Goal: Contribute content: Contribute content

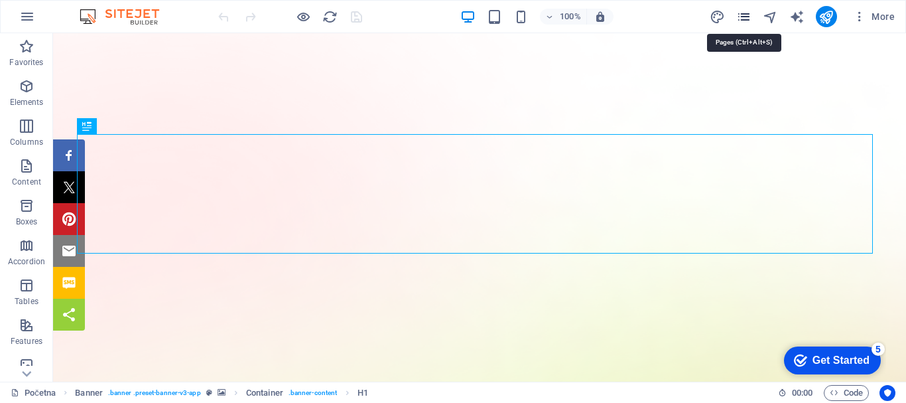
click at [745, 15] on icon "pages" at bounding box center [743, 16] width 15 height 15
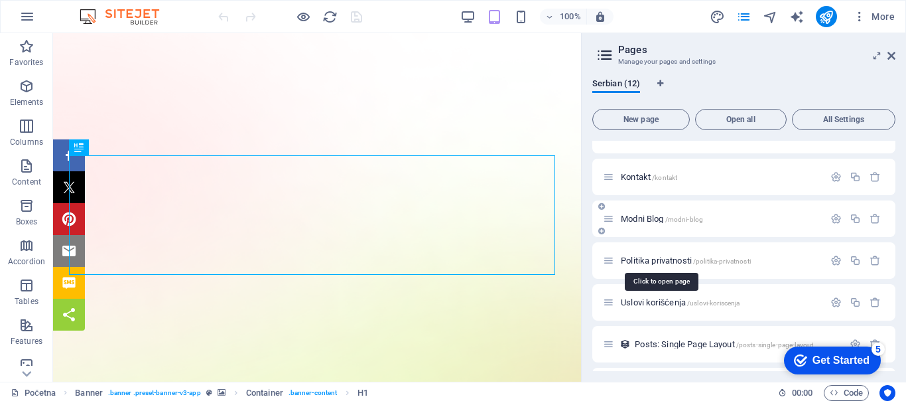
scroll to position [133, 0]
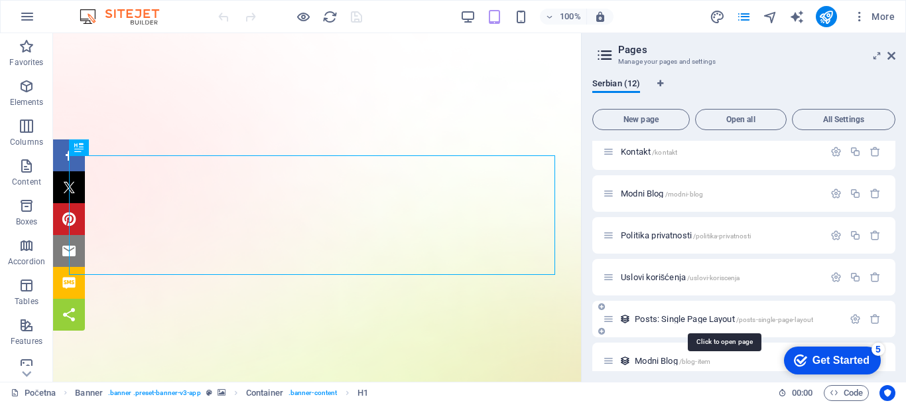
click at [673, 319] on span "Posts: Single Page Layout /posts-single-page-layout" at bounding box center [724, 319] width 178 height 10
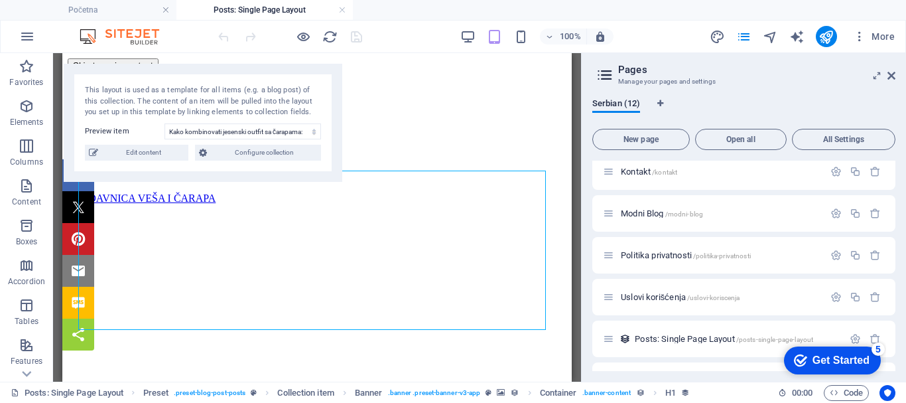
scroll to position [0, 0]
click at [188, 131] on select "Kako kombinovati jesenski outfit sa čarapama: Saveti za stylish i topao look Ka…" at bounding box center [243, 131] width 157 height 16
select select "6884f688d33880fcdc0407ab"
click at [165, 123] on select "Kako kombinovati jesenski outfit sa čarapama: Saveti za stylish i topao look Ka…" at bounding box center [243, 131] width 157 height 16
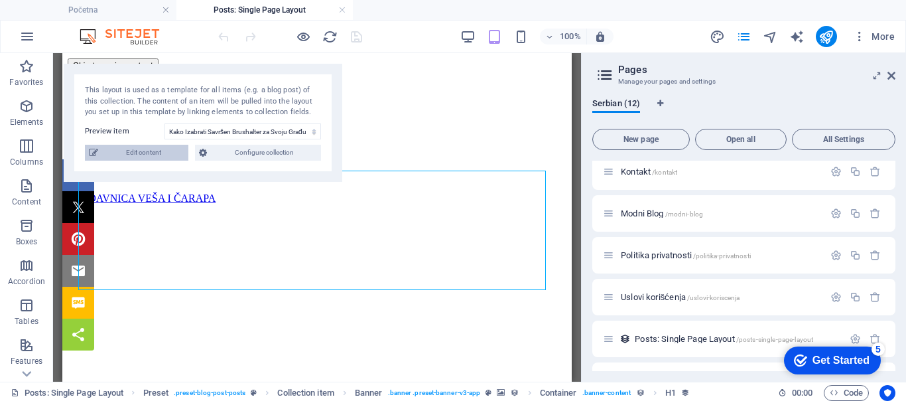
click at [147, 152] on span "Edit content" at bounding box center [143, 153] width 82 height 16
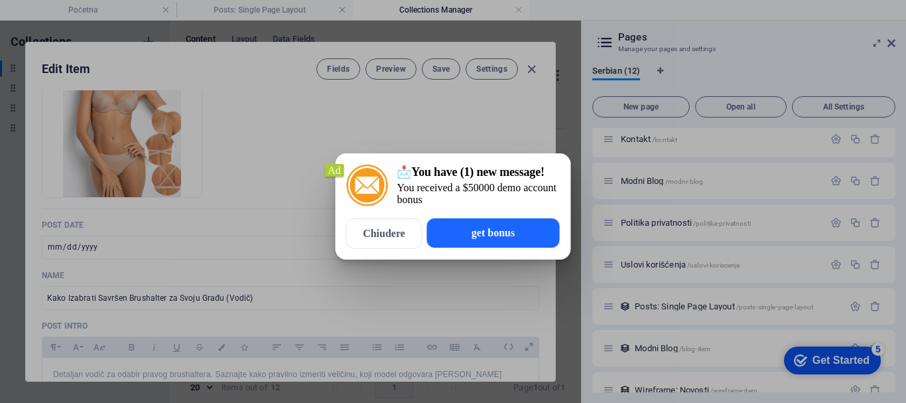
click at [404, 231] on span "Chiudere" at bounding box center [384, 234] width 42 height 12
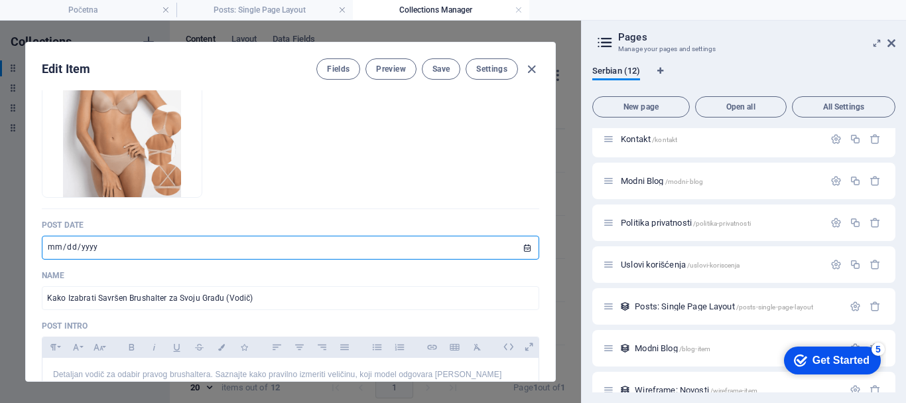
click at [523, 247] on input "[DATE]" at bounding box center [290, 247] width 497 height 24
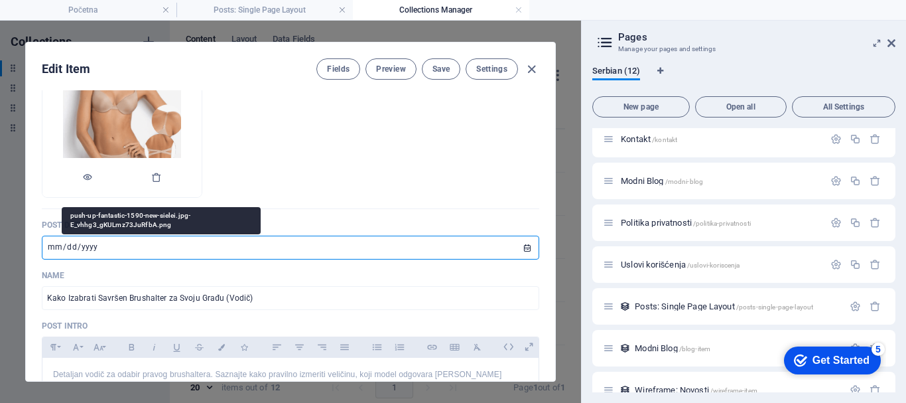
type input "[DATE]"
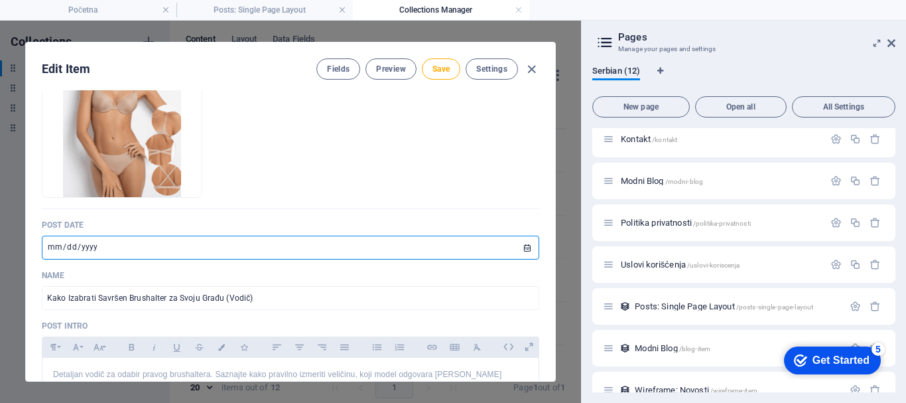
click at [340, 222] on p "Post date" at bounding box center [290, 225] width 497 height 11
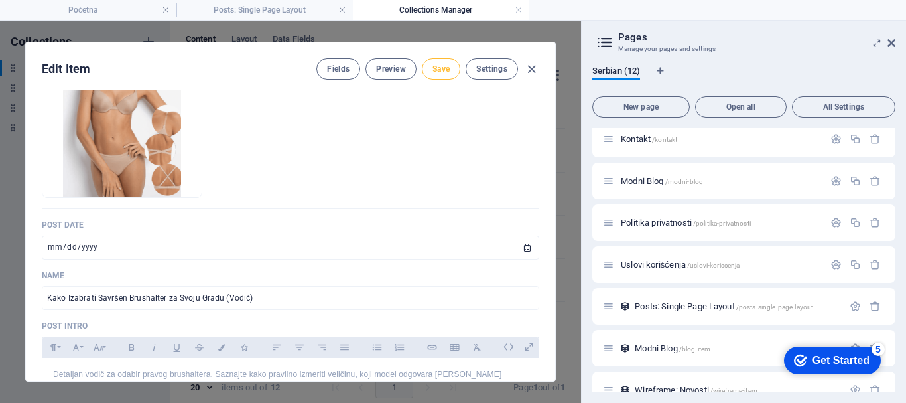
click at [435, 68] on span "Save" at bounding box center [440, 69] width 17 height 11
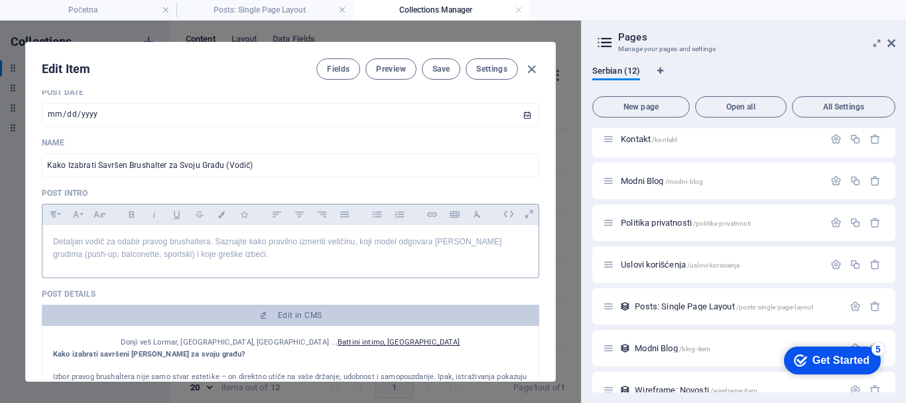
scroll to position [332, 0]
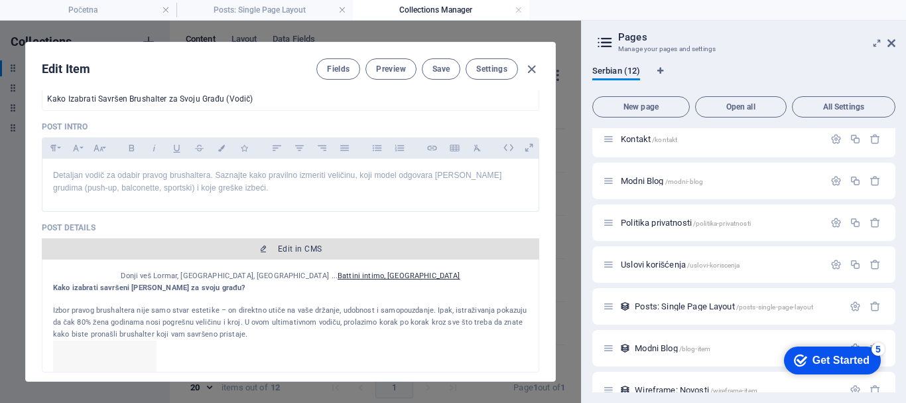
click at [300, 247] on span "Edit in CMS" at bounding box center [300, 248] width 44 height 11
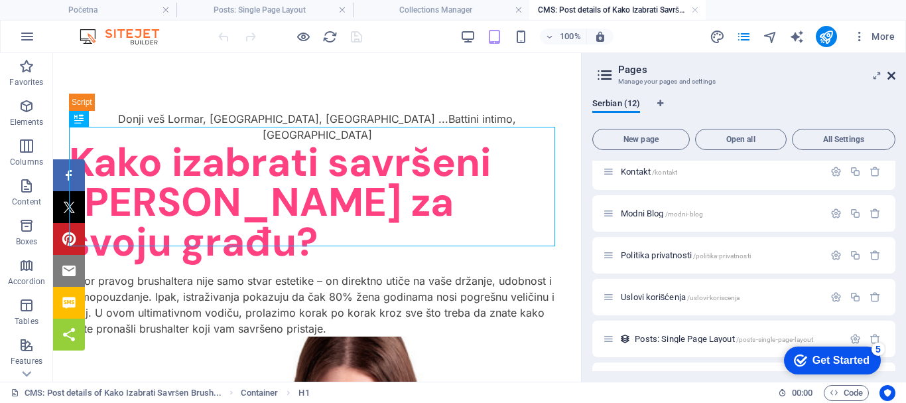
click at [890, 72] on icon at bounding box center [892, 75] width 8 height 11
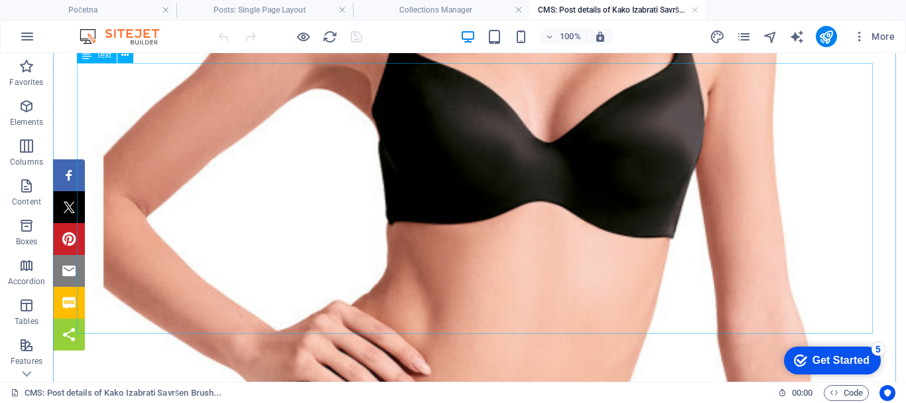
scroll to position [730, 0]
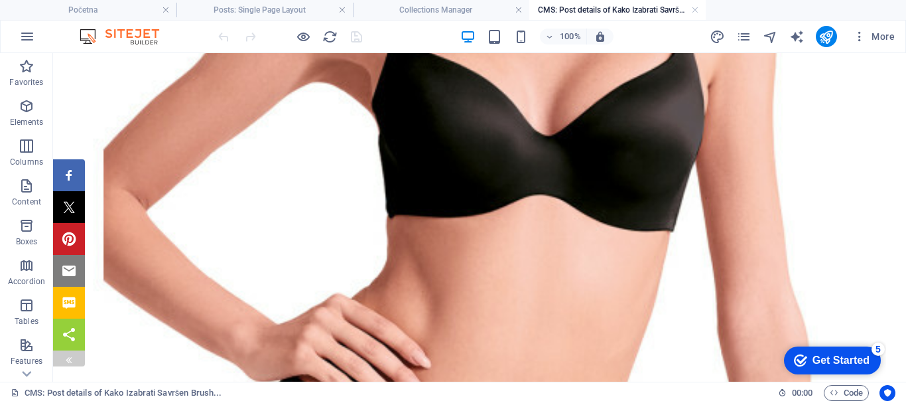
click at [70, 353] on div at bounding box center [69, 358] width 11 height 16
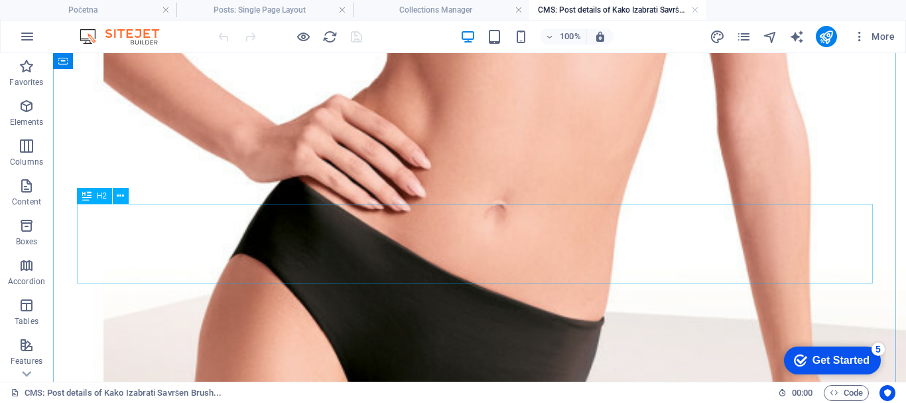
scroll to position [0, 0]
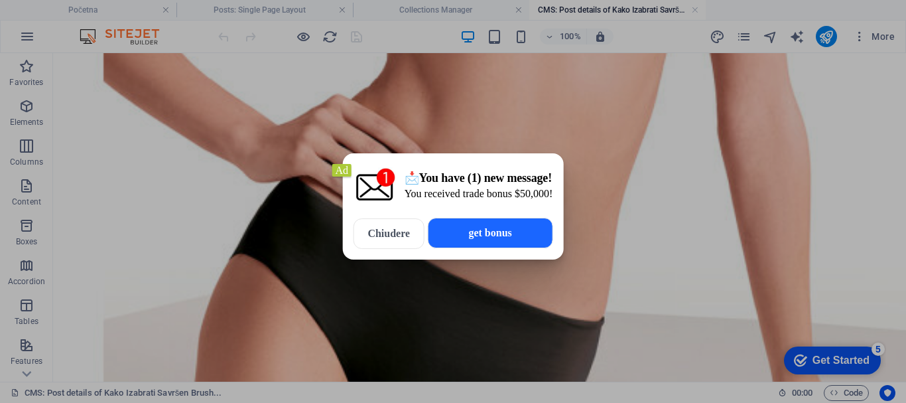
click at [389, 235] on span "Chiudere" at bounding box center [388, 234] width 42 height 12
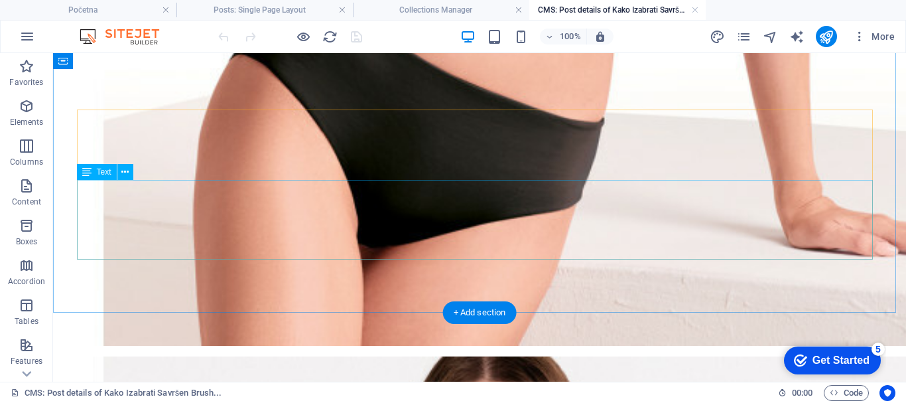
scroll to position [1194, 0]
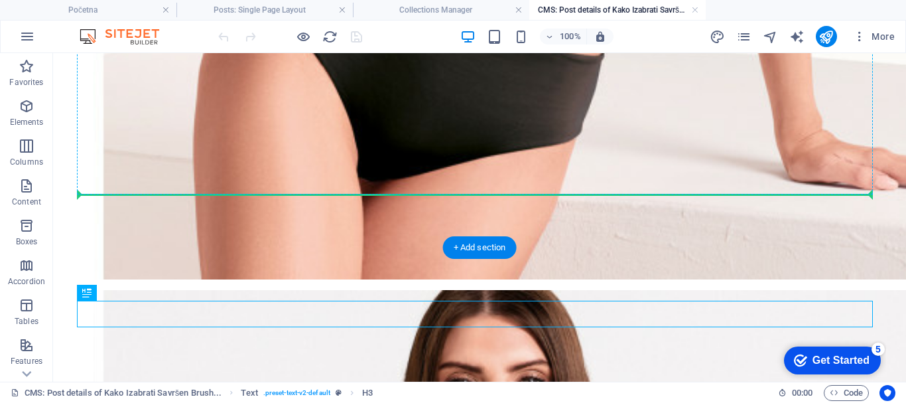
drag, startPoint x: 145, startPoint y: 346, endPoint x: 151, endPoint y: 187, distance: 158.6
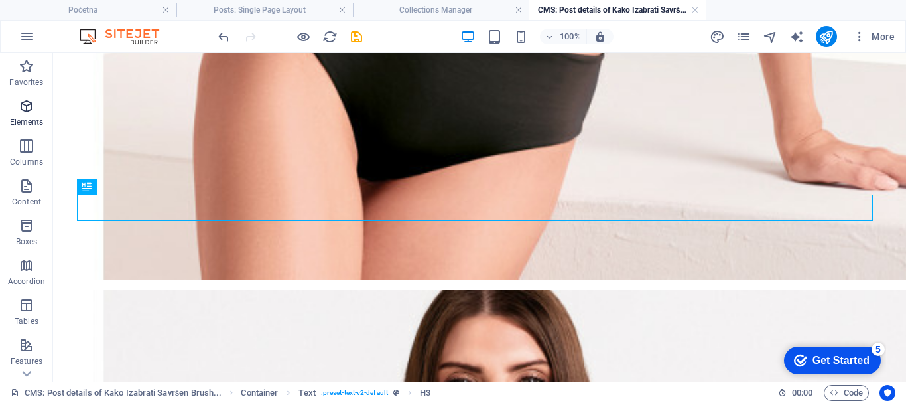
click at [26, 108] on icon "button" at bounding box center [27, 106] width 16 height 16
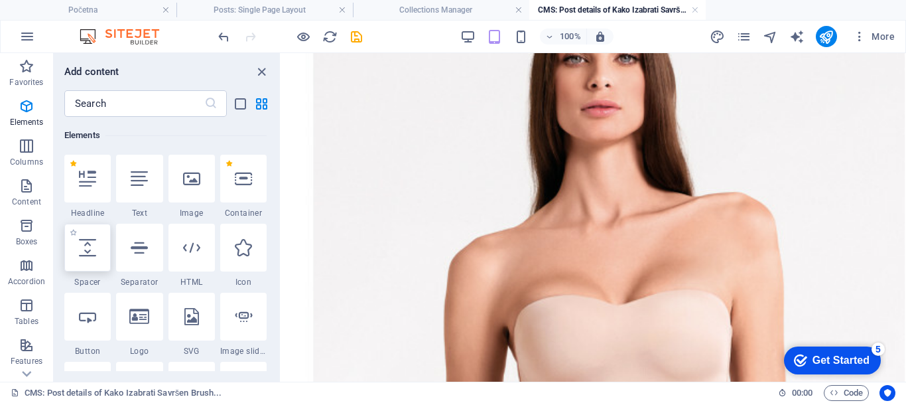
scroll to position [929, 0]
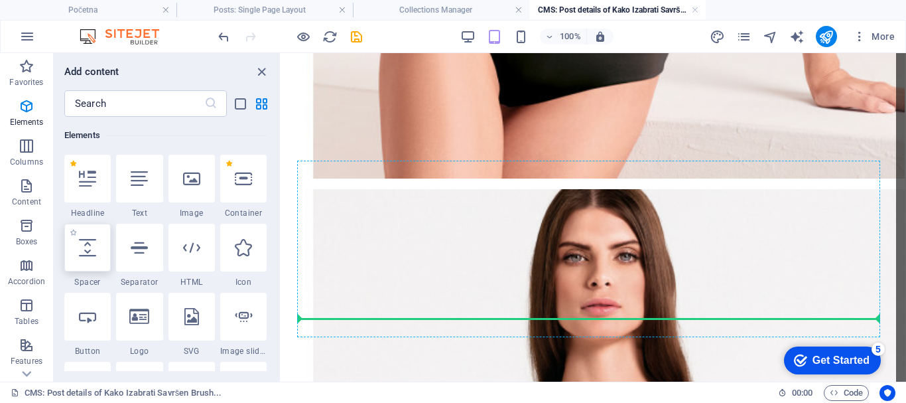
select select "px"
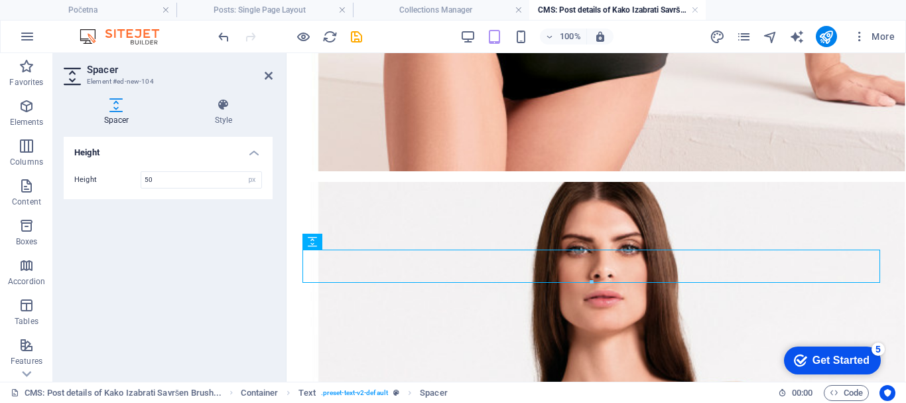
scroll to position [995, 0]
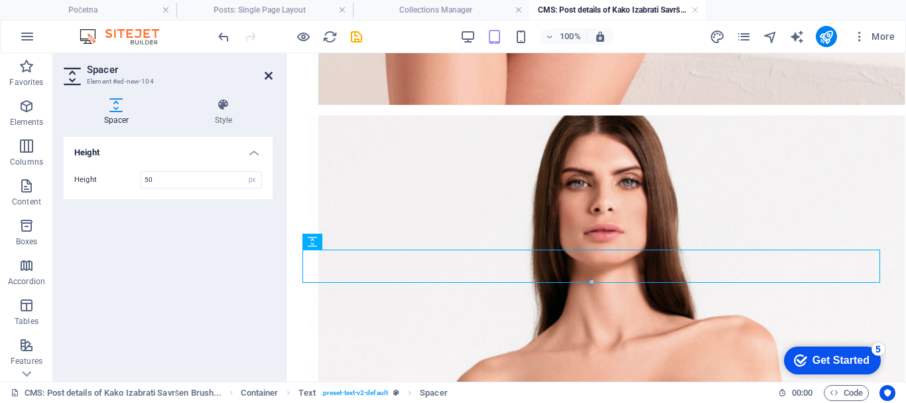
drag, startPoint x: 267, startPoint y: 75, endPoint x: 214, endPoint y: 23, distance: 74.6
click at [267, 75] on icon at bounding box center [269, 75] width 8 height 11
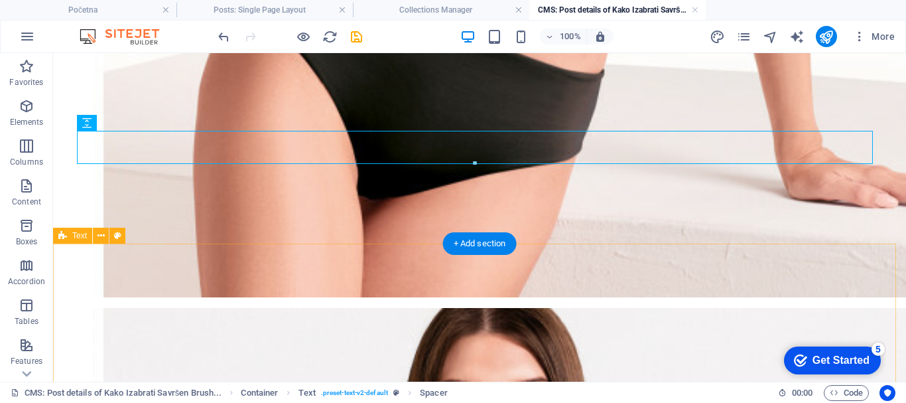
scroll to position [1260, 0]
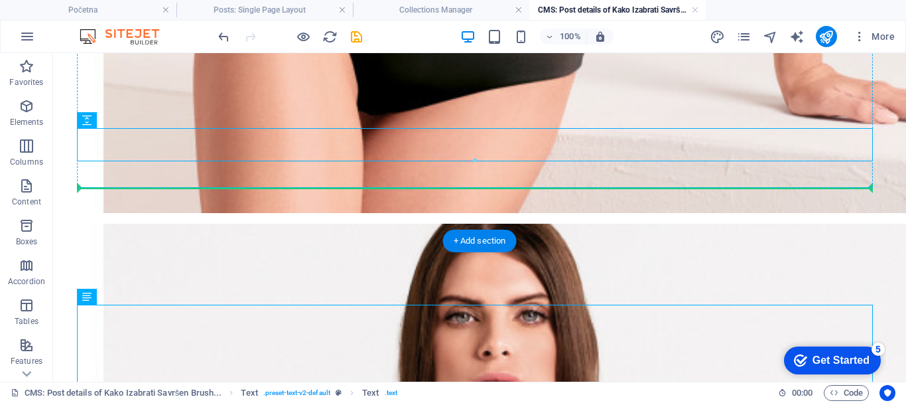
drag, startPoint x: 146, startPoint y: 353, endPoint x: 224, endPoint y: 183, distance: 187.0
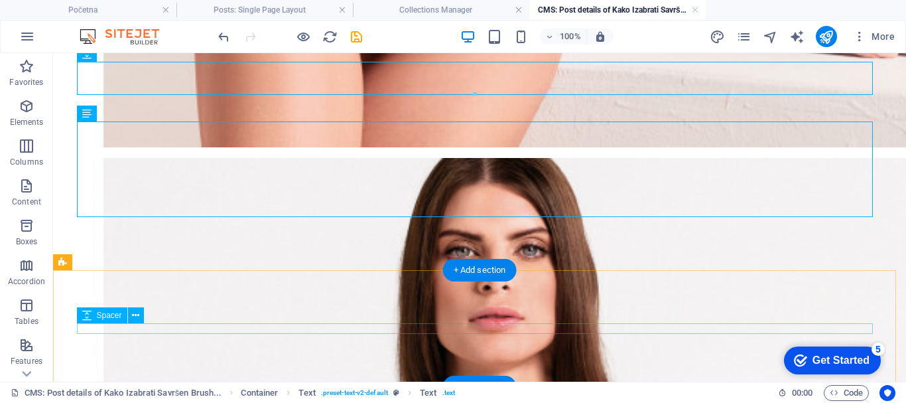
scroll to position [1327, 0]
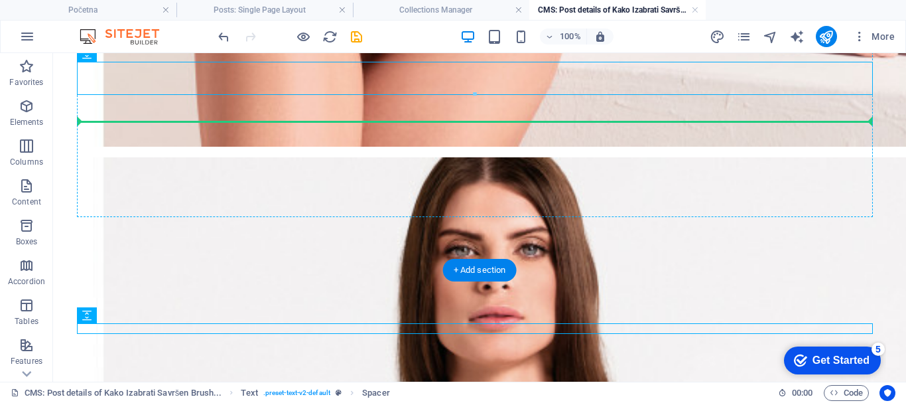
drag, startPoint x: 163, startPoint y: 368, endPoint x: 194, endPoint y: 140, distance: 230.3
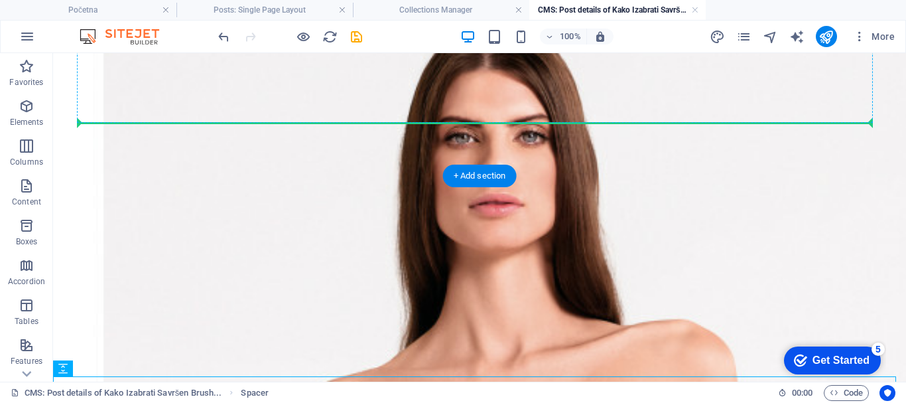
scroll to position [1431, 0]
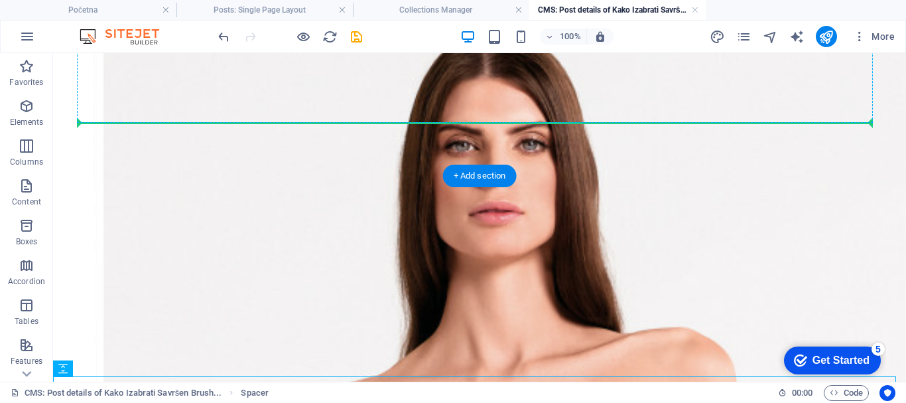
drag, startPoint x: 131, startPoint y: 329, endPoint x: 224, endPoint y: 121, distance: 228.0
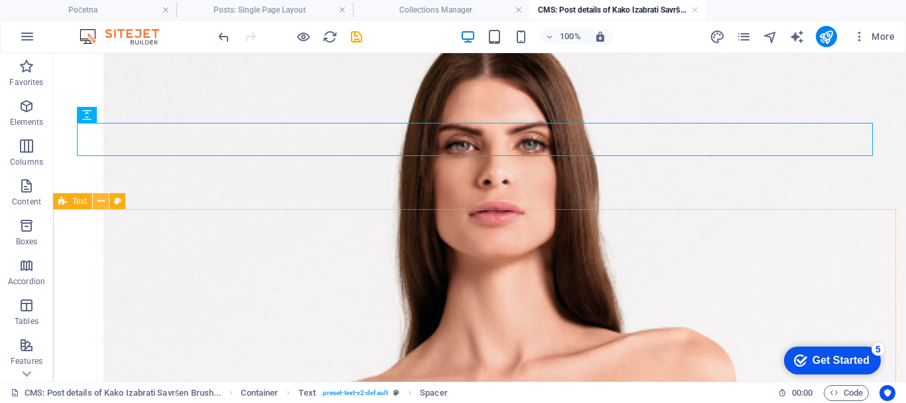
click at [98, 198] on icon at bounding box center [101, 201] width 7 height 14
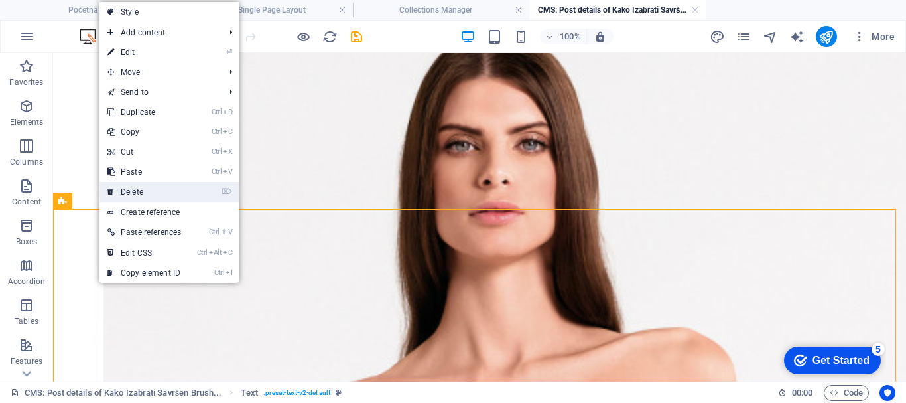
click at [156, 188] on link "⌦ Delete" at bounding box center [144, 192] width 90 height 20
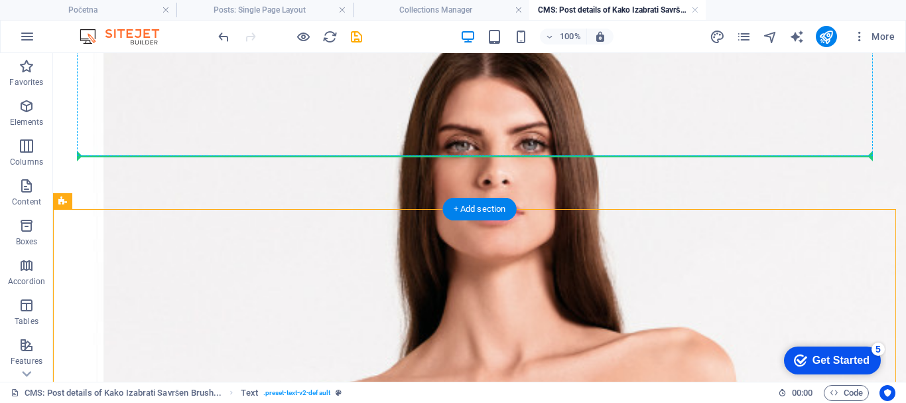
drag, startPoint x: 134, startPoint y: 255, endPoint x: 215, endPoint y: 150, distance: 132.4
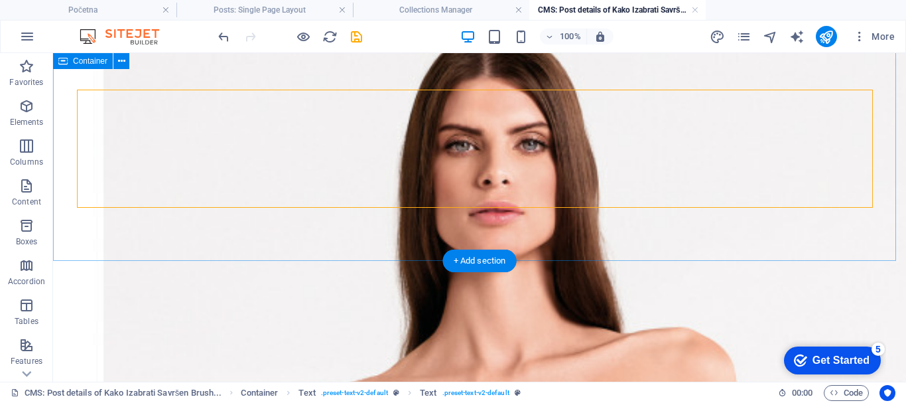
scroll to position [1498, 0]
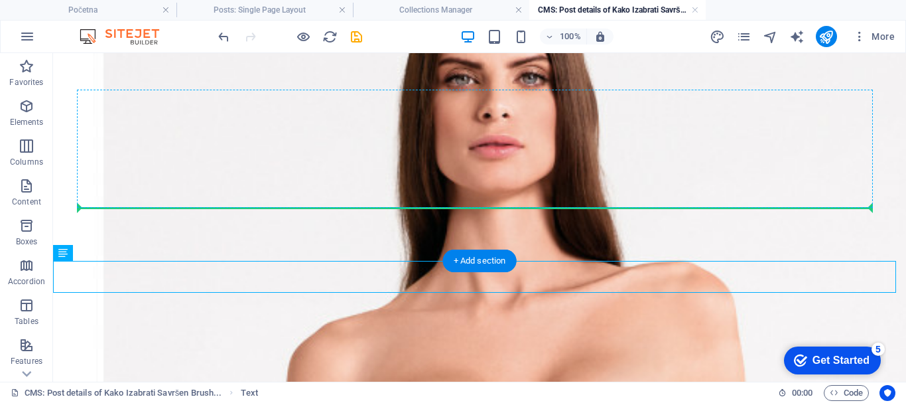
drag, startPoint x: 125, startPoint y: 216, endPoint x: 137, endPoint y: 195, distance: 24.4
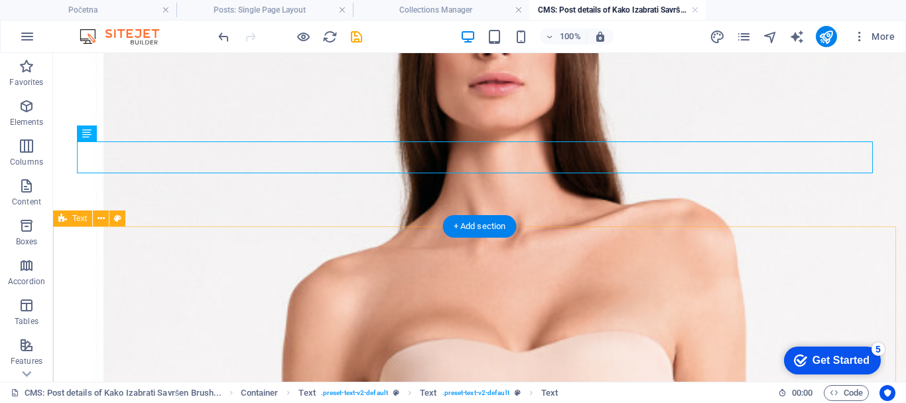
scroll to position [1564, 0]
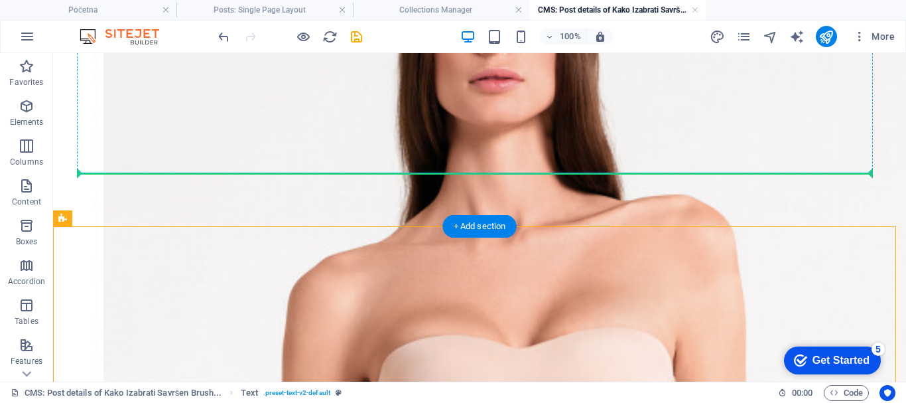
drag, startPoint x: 131, startPoint y: 271, endPoint x: 203, endPoint y: 166, distance: 126.9
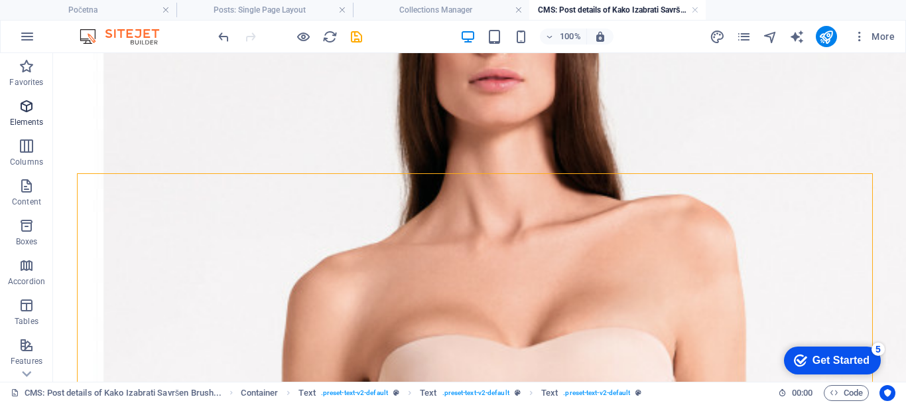
click at [30, 108] on icon "button" at bounding box center [27, 106] width 16 height 16
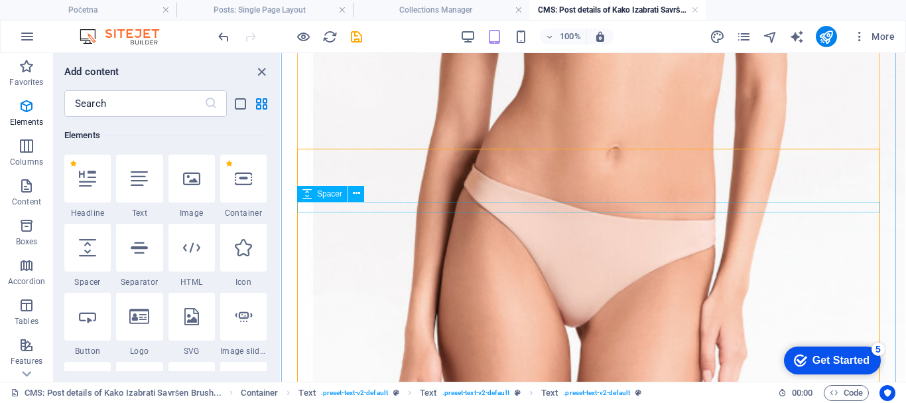
scroll to position [1431, 0]
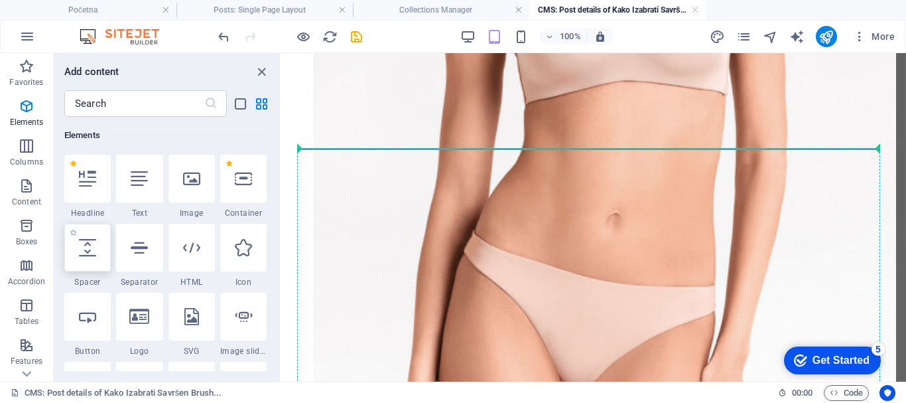
select select "px"
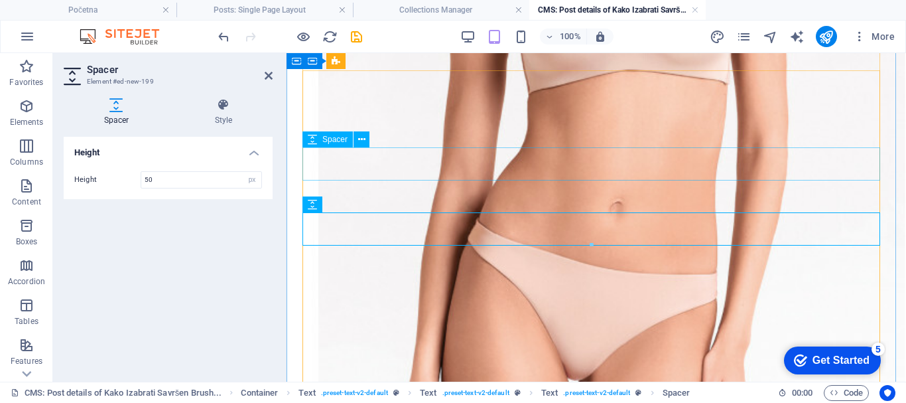
scroll to position [1365, 0]
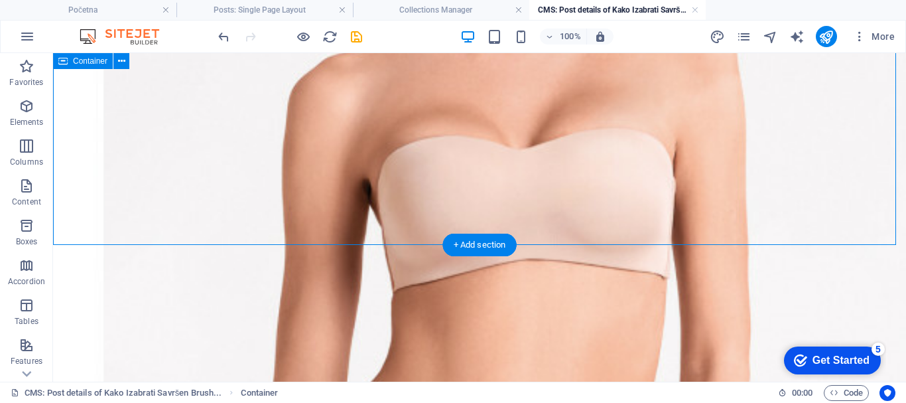
scroll to position [1829, 0]
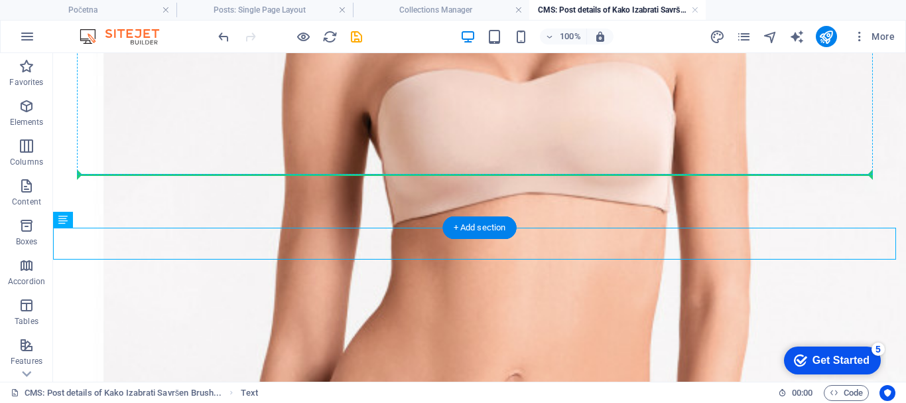
drag, startPoint x: 141, startPoint y: 265, endPoint x: 144, endPoint y: 172, distance: 92.9
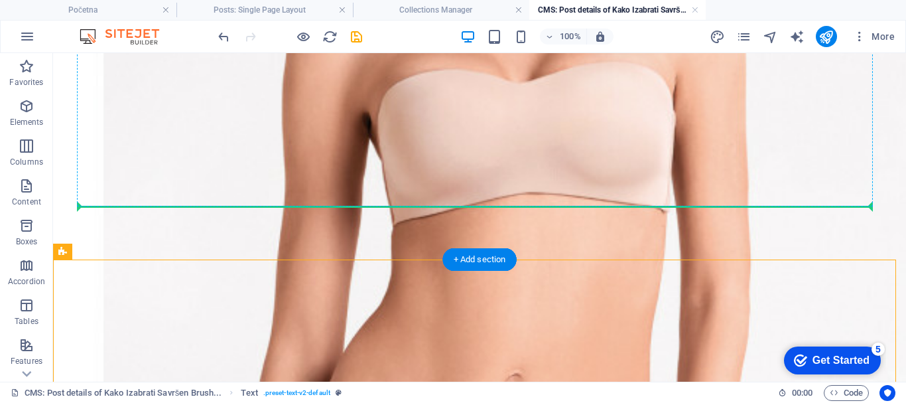
drag, startPoint x: 130, startPoint y: 304, endPoint x: 174, endPoint y: 205, distance: 108.4
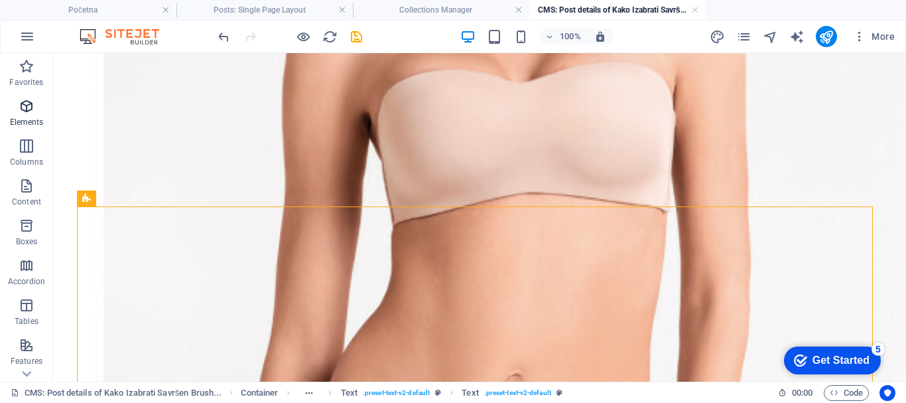
click at [27, 108] on icon "button" at bounding box center [27, 106] width 16 height 16
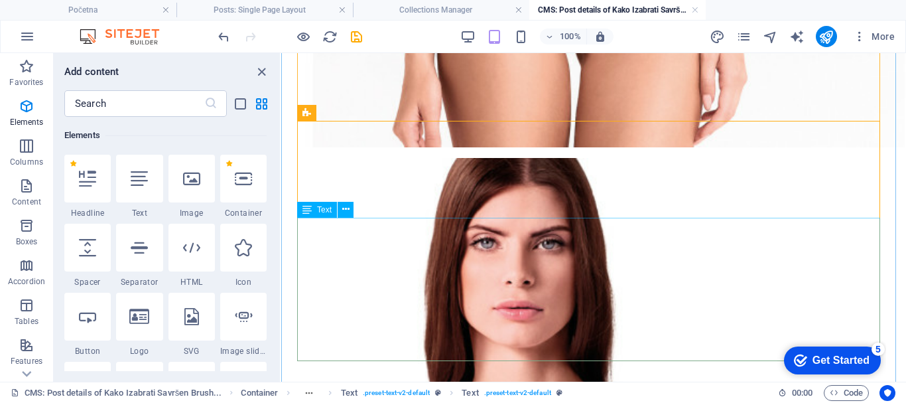
scroll to position [1763, 0]
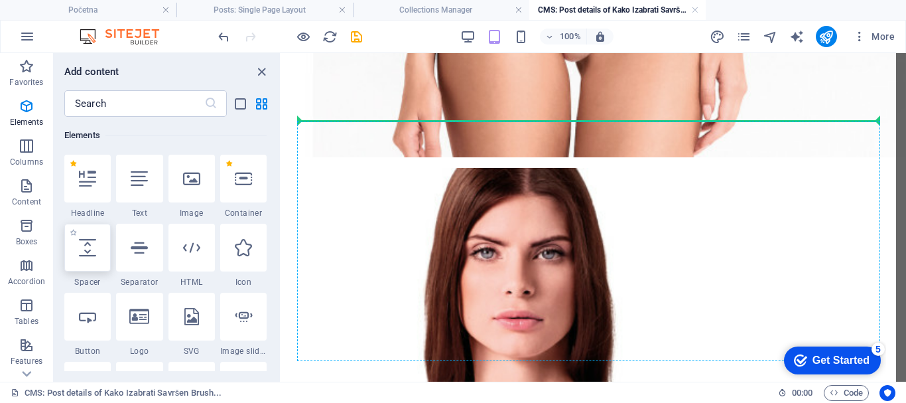
select select "px"
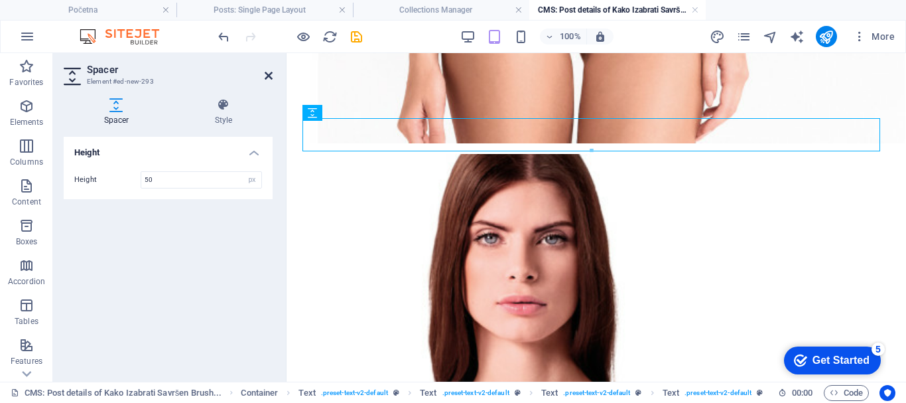
drag, startPoint x: 267, startPoint y: 71, endPoint x: 215, endPoint y: 23, distance: 70.4
click at [267, 71] on icon at bounding box center [269, 75] width 8 height 11
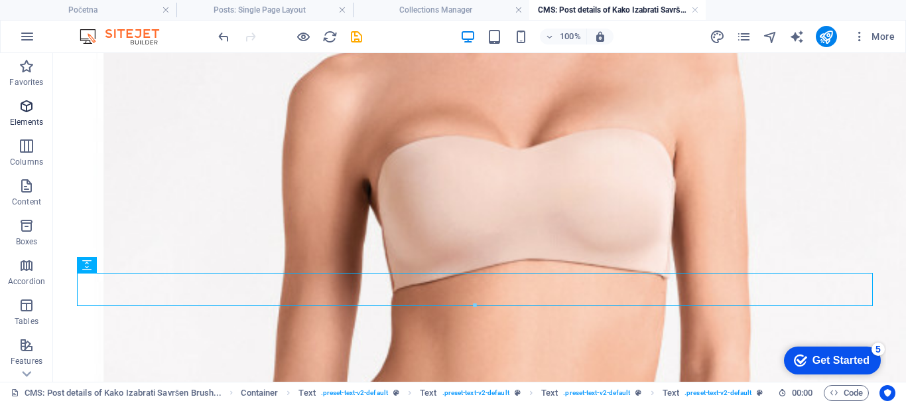
drag, startPoint x: 24, startPoint y: 106, endPoint x: 44, endPoint y: 129, distance: 30.1
click at [24, 106] on icon "button" at bounding box center [27, 106] width 16 height 16
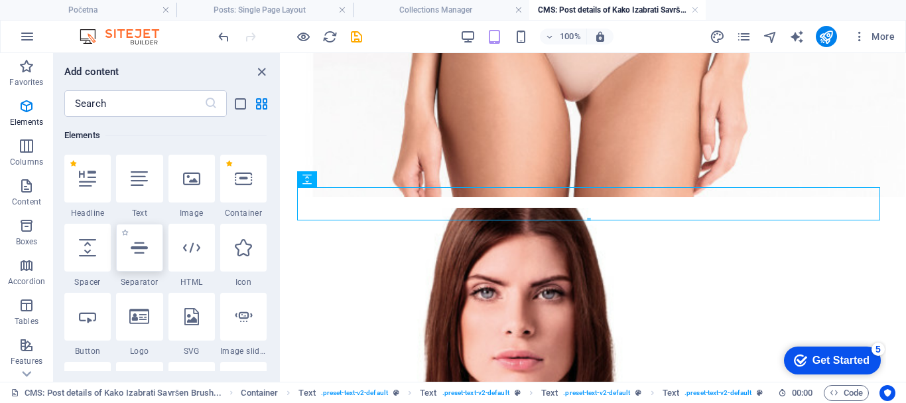
scroll to position [1697, 0]
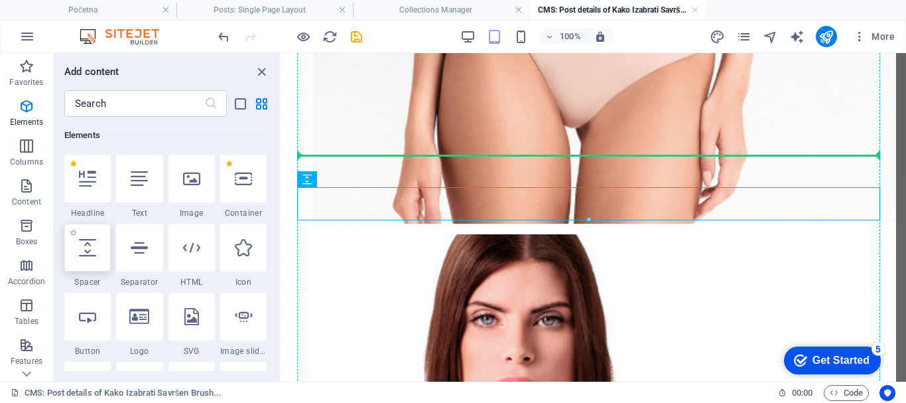
select select "px"
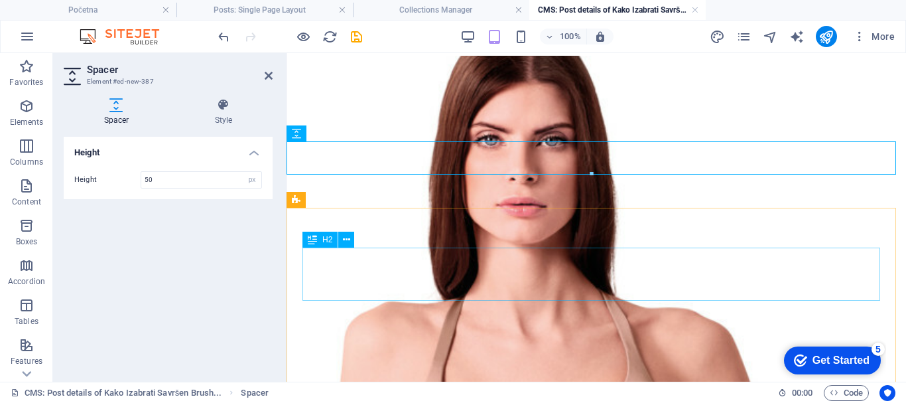
scroll to position [2060, 0]
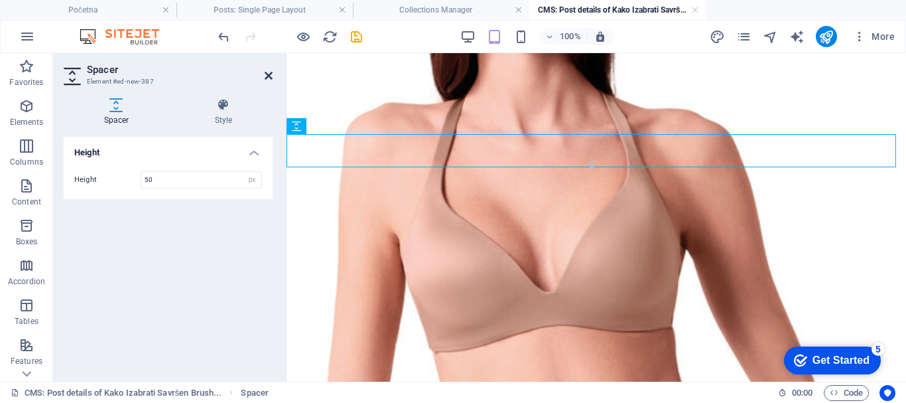
drag, startPoint x: 267, startPoint y: 74, endPoint x: 245, endPoint y: 108, distance: 40.9
click at [267, 74] on icon at bounding box center [269, 75] width 8 height 11
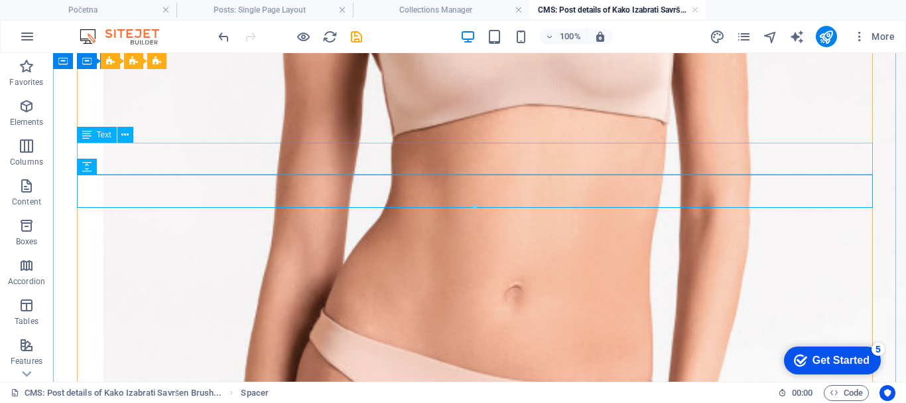
scroll to position [1861, 0]
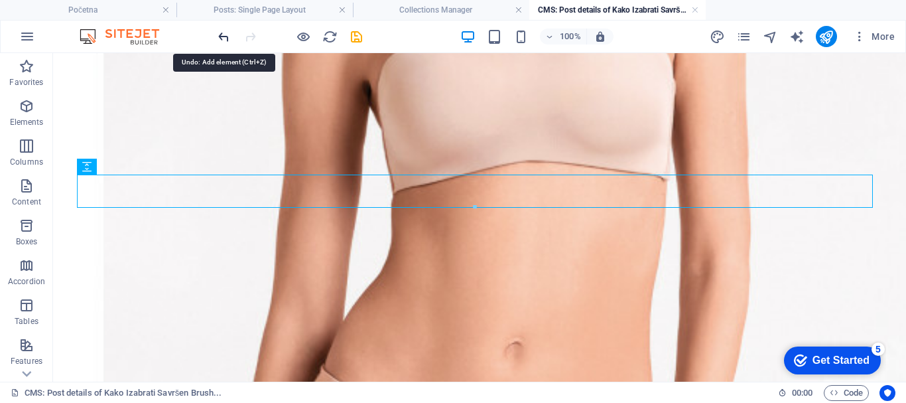
click at [224, 38] on icon "undo" at bounding box center [223, 36] width 15 height 15
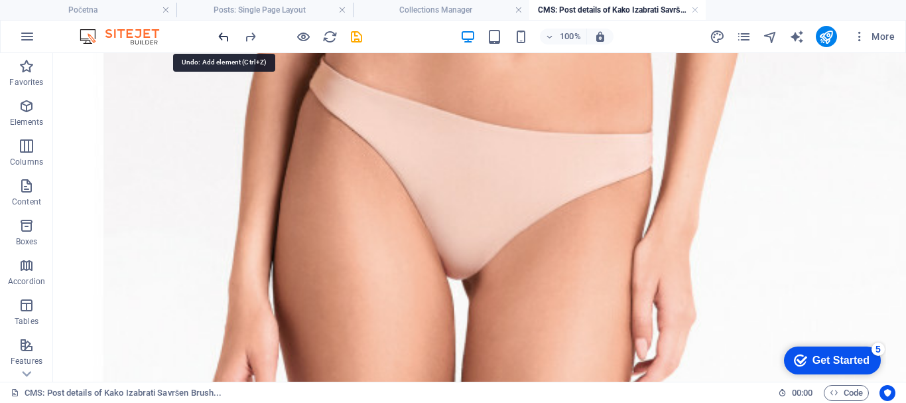
scroll to position [2172, 0]
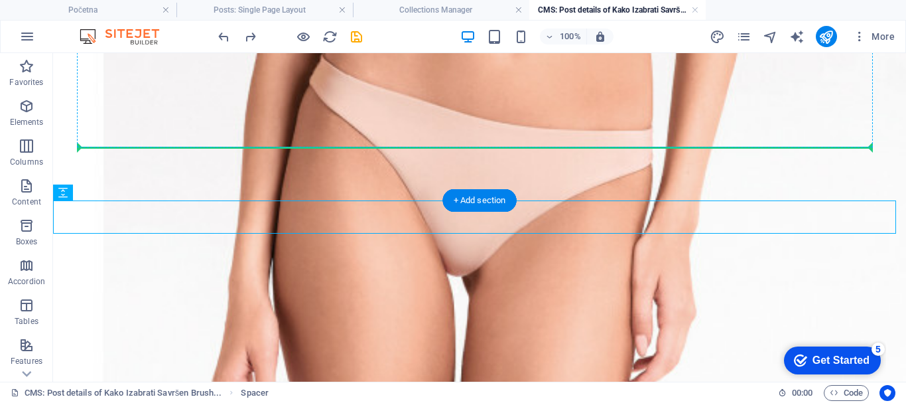
drag, startPoint x: 133, startPoint y: 247, endPoint x: 171, endPoint y: 143, distance: 110.8
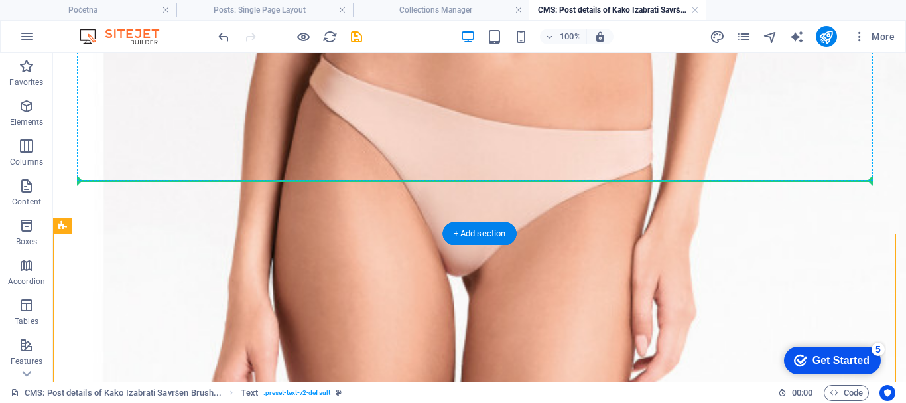
drag, startPoint x: 156, startPoint y: 188, endPoint x: 163, endPoint y: 178, distance: 12.5
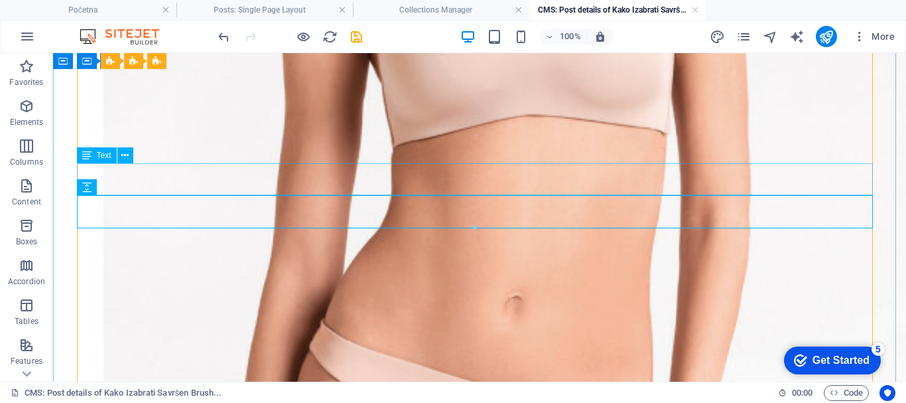
scroll to position [1841, 0]
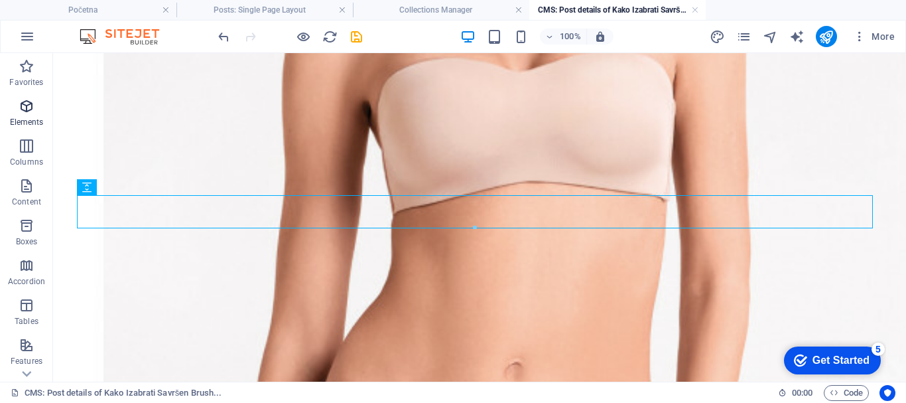
click at [25, 112] on icon "button" at bounding box center [27, 106] width 16 height 16
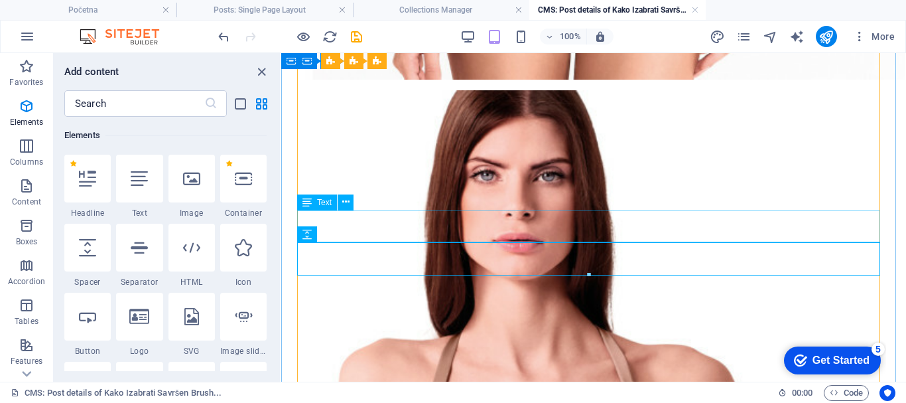
scroll to position [1642, 0]
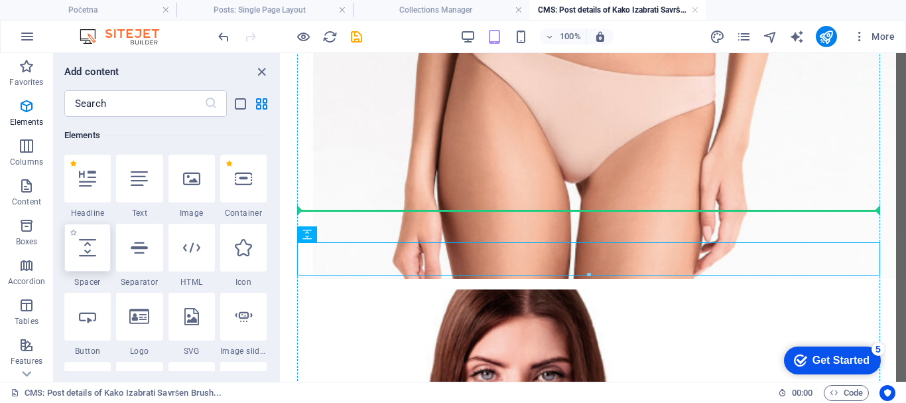
select select "px"
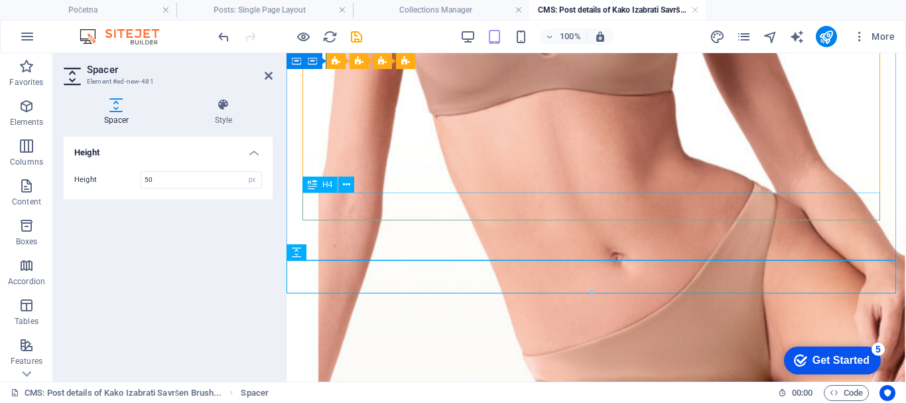
scroll to position [2230, 0]
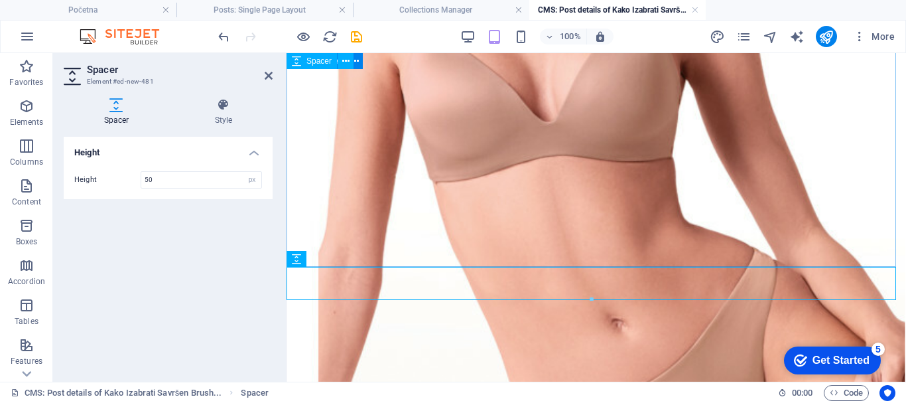
click at [291, 128] on div "Donji veš Lormar, [GEOGRAPHIC_DATA], [GEOGRAPHIC_DATA] ... Battini intimo, Beog…" at bounding box center [597, 157] width 620 height 4668
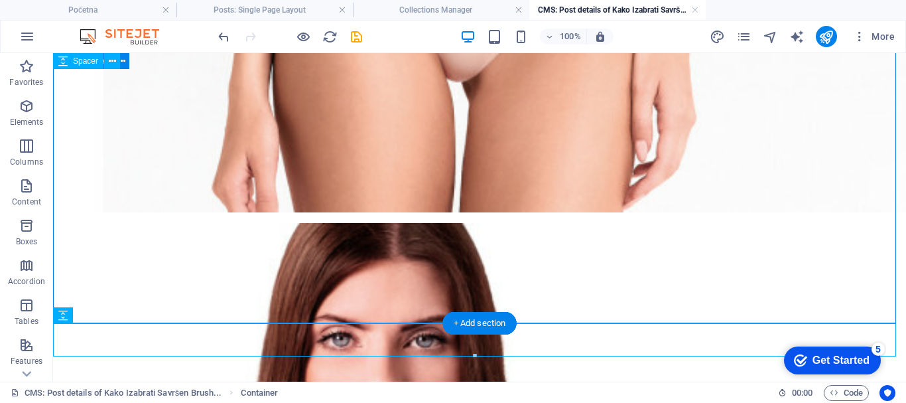
scroll to position [2495, 0]
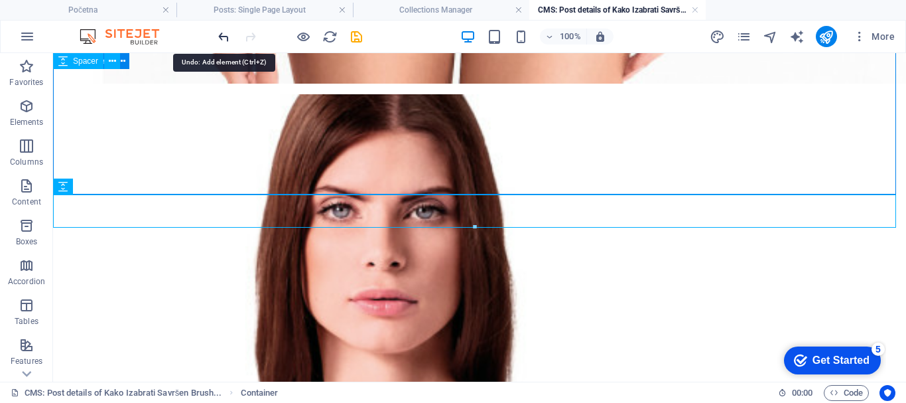
click at [222, 35] on icon "undo" at bounding box center [223, 36] width 15 height 15
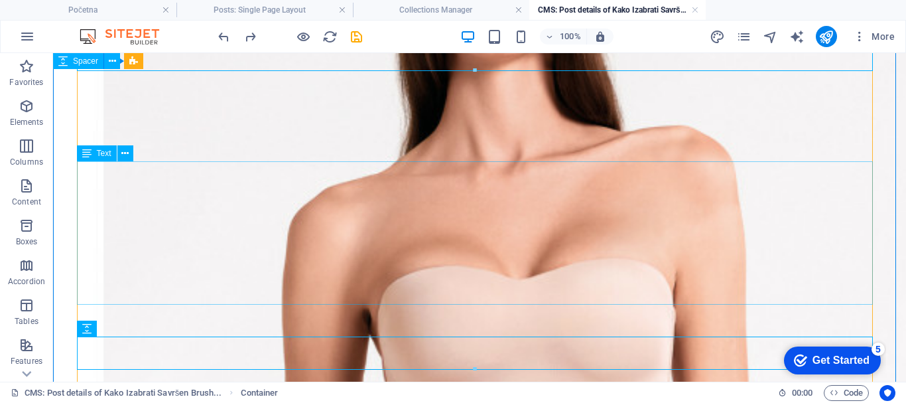
scroll to position [1699, 0]
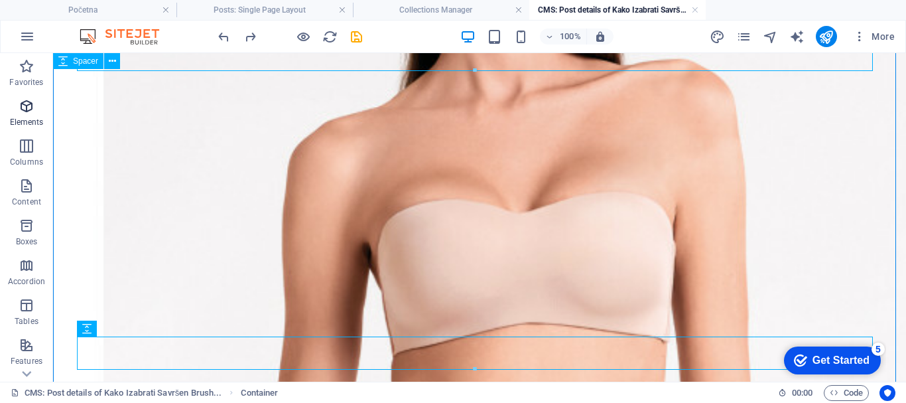
click at [29, 103] on icon "button" at bounding box center [27, 106] width 16 height 16
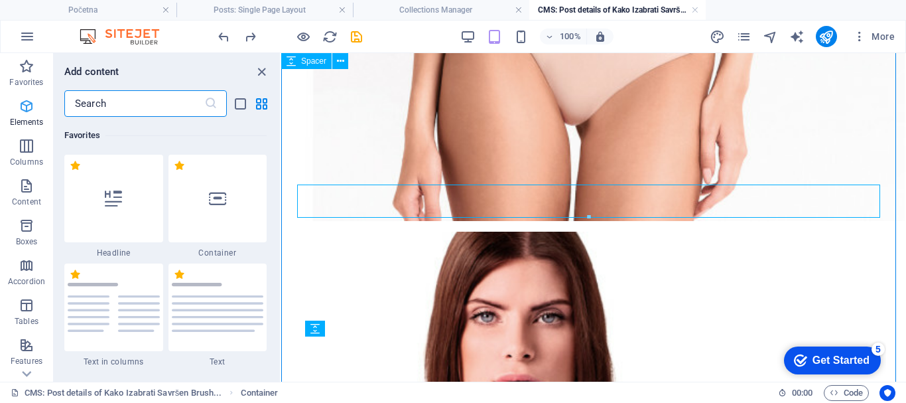
scroll to position [359, 0]
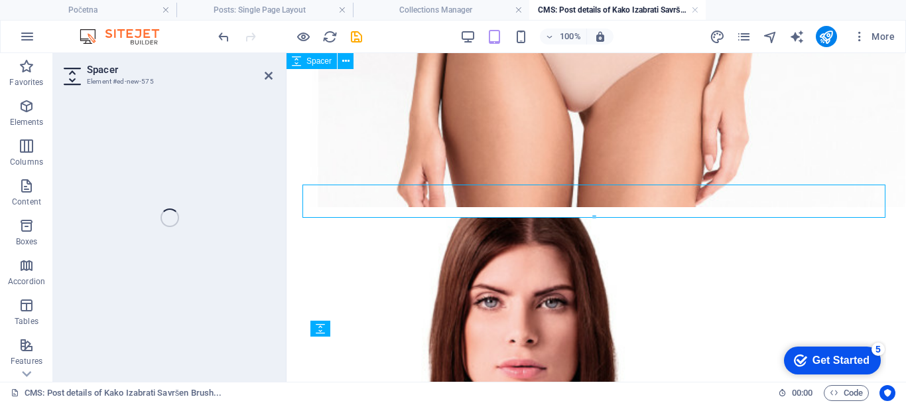
select select "px"
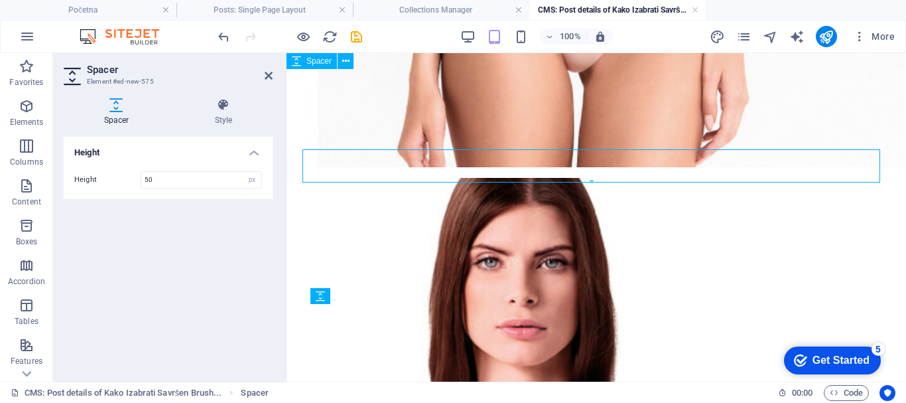
scroll to position [1725, 0]
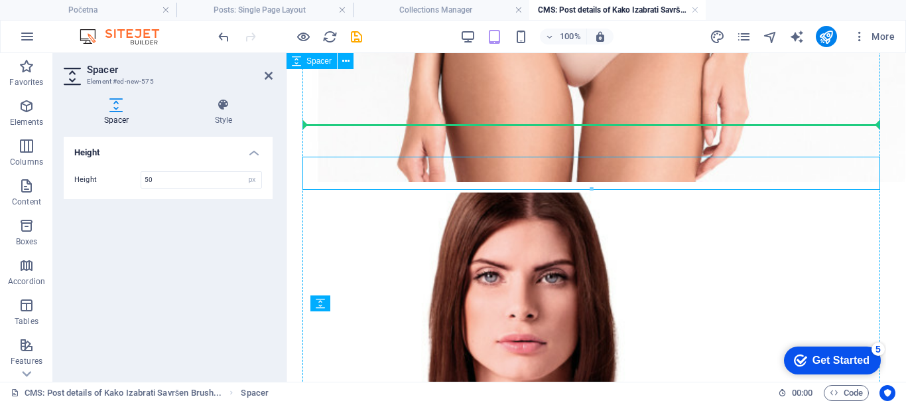
drag, startPoint x: 342, startPoint y: 153, endPoint x: 425, endPoint y: 121, distance: 88.4
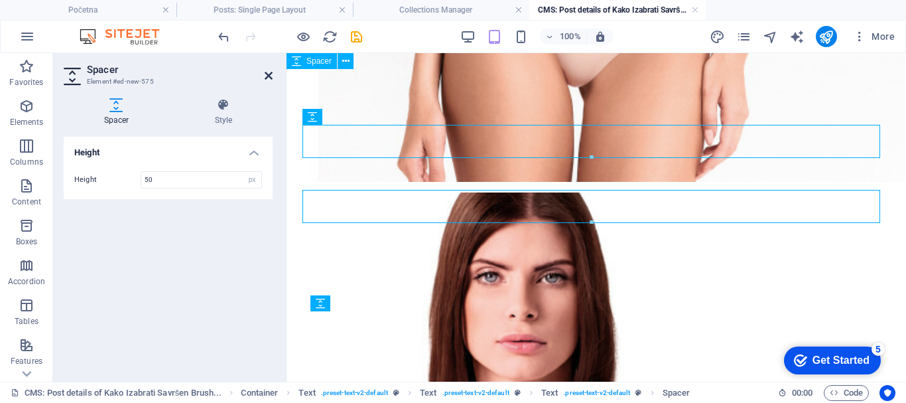
click at [265, 72] on icon at bounding box center [269, 75] width 8 height 11
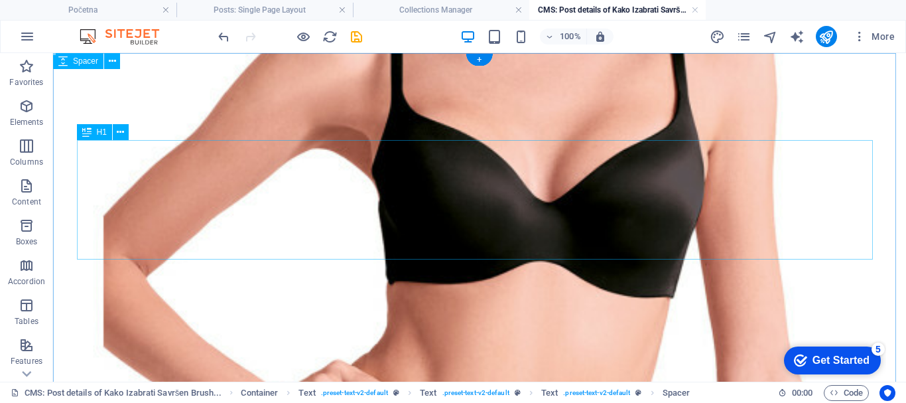
scroll to position [0, 0]
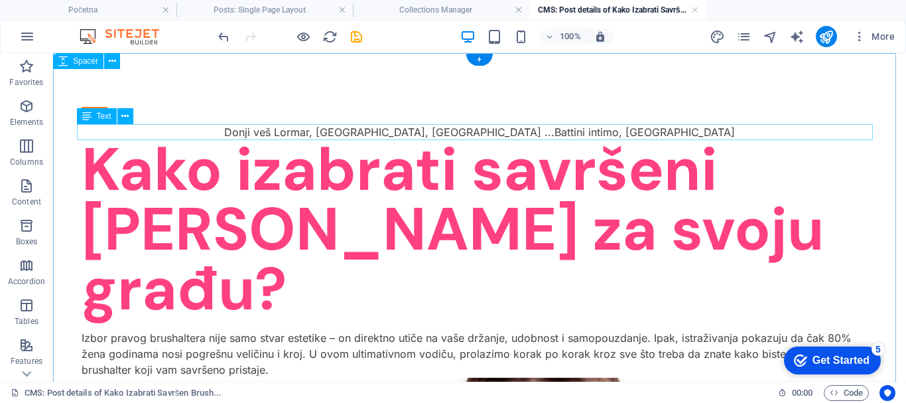
click at [442, 128] on div "Donji veš Lormar, [GEOGRAPHIC_DATA], [GEOGRAPHIC_DATA] ... Battini intimo, [GEO…" at bounding box center [480, 132] width 796 height 16
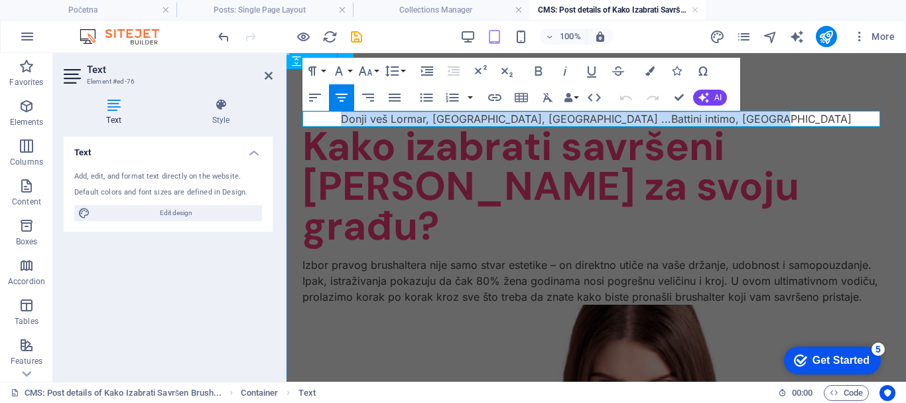
drag, startPoint x: 441, startPoint y: 120, endPoint x: 739, endPoint y: 121, distance: 297.8
click at [739, 121] on p "Donji veš Lormar, [GEOGRAPHIC_DATA], [GEOGRAPHIC_DATA] ... Battini intimo, [GEO…" at bounding box center [596, 119] width 588 height 16
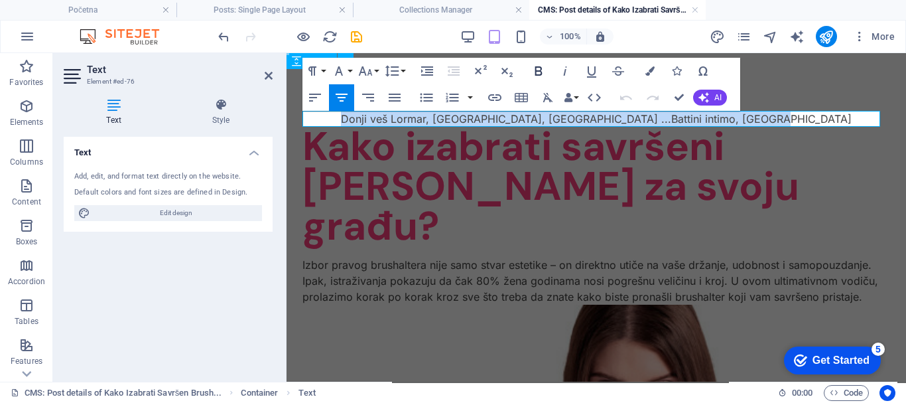
click at [542, 69] on icon "button" at bounding box center [538, 70] width 7 height 9
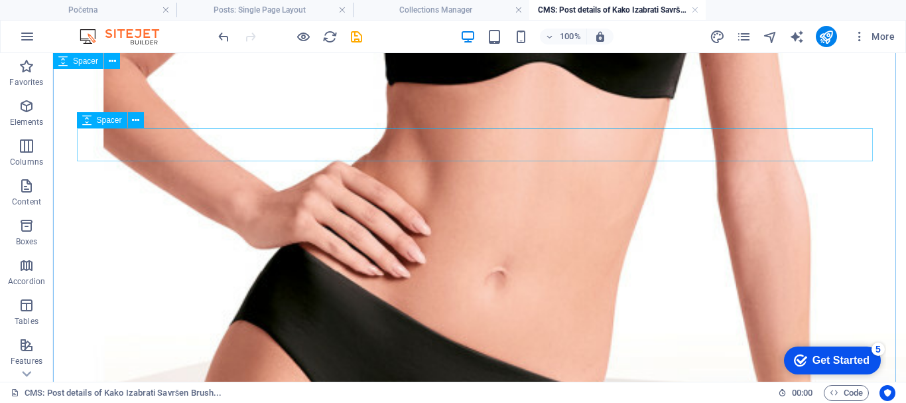
scroll to position [929, 0]
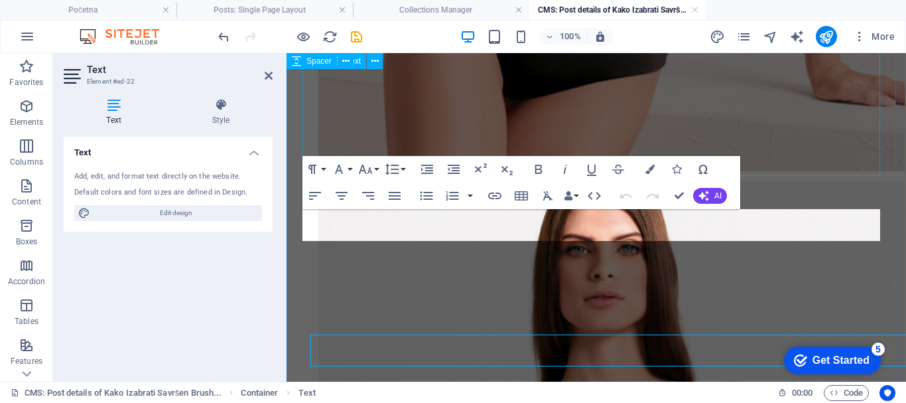
scroll to position [756, 0]
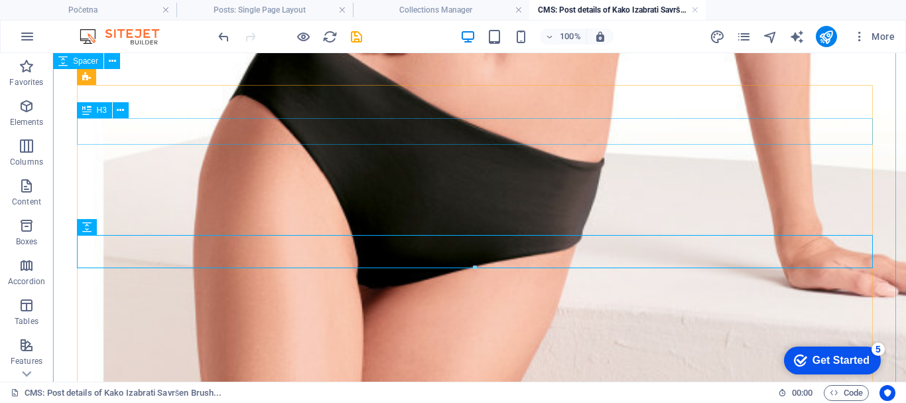
scroll to position [1154, 0]
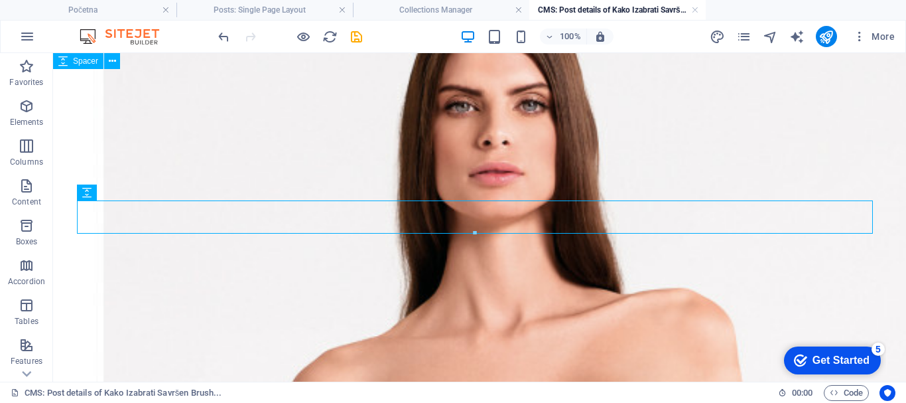
scroll to position [1537, 0]
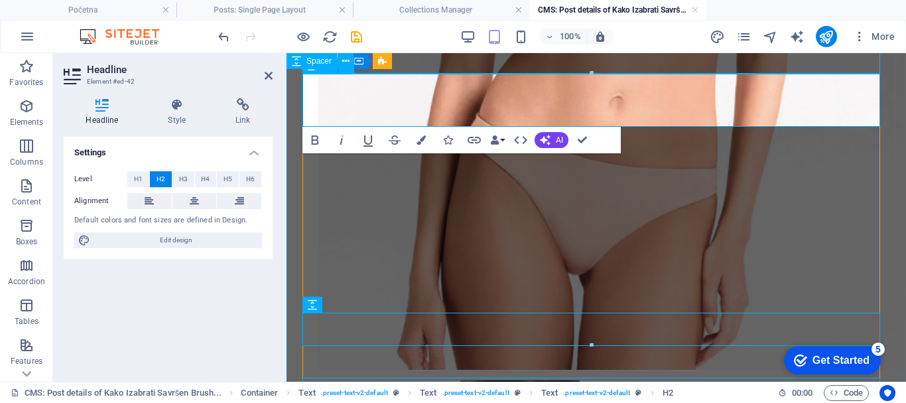
drag, startPoint x: 582, startPoint y: 138, endPoint x: 526, endPoint y: 86, distance: 76.5
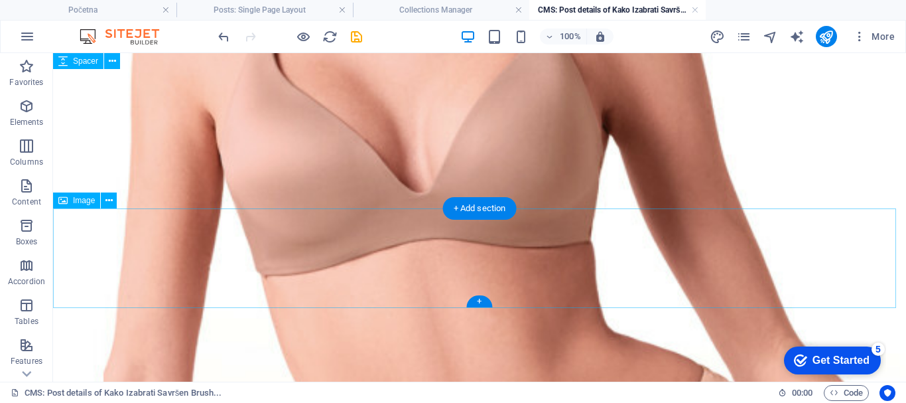
scroll to position [3063, 0]
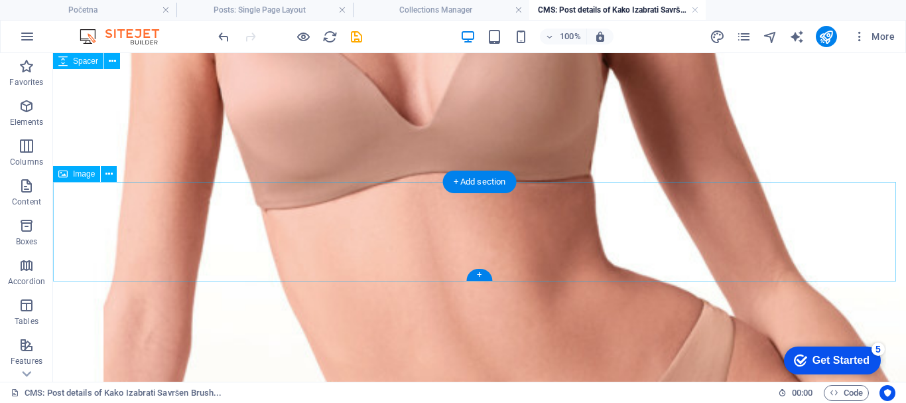
click at [107, 174] on icon at bounding box center [108, 174] width 7 height 14
drag, startPoint x: 411, startPoint y: 233, endPoint x: 178, endPoint y: 233, distance: 233.5
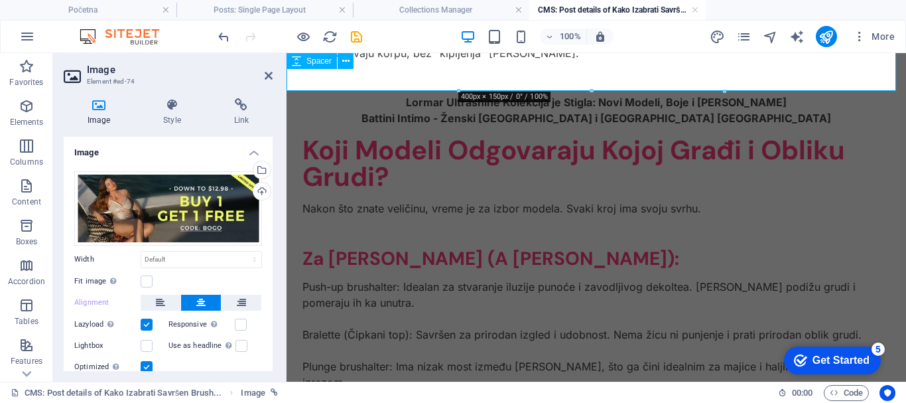
scroll to position [2930, 0]
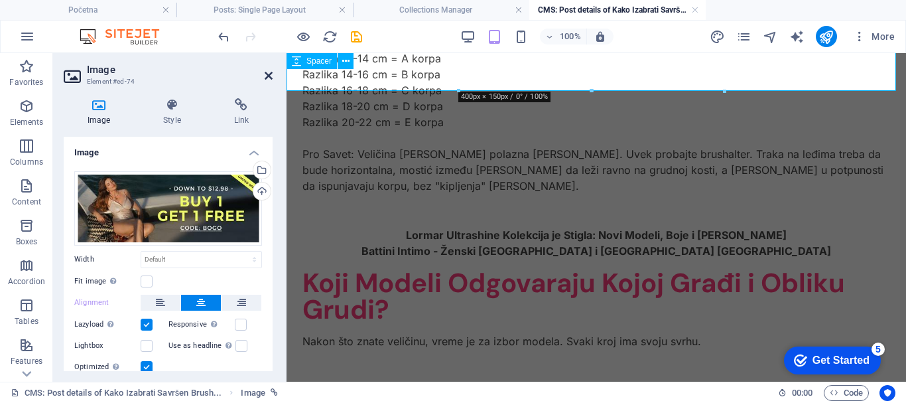
click at [269, 74] on icon at bounding box center [269, 75] width 8 height 11
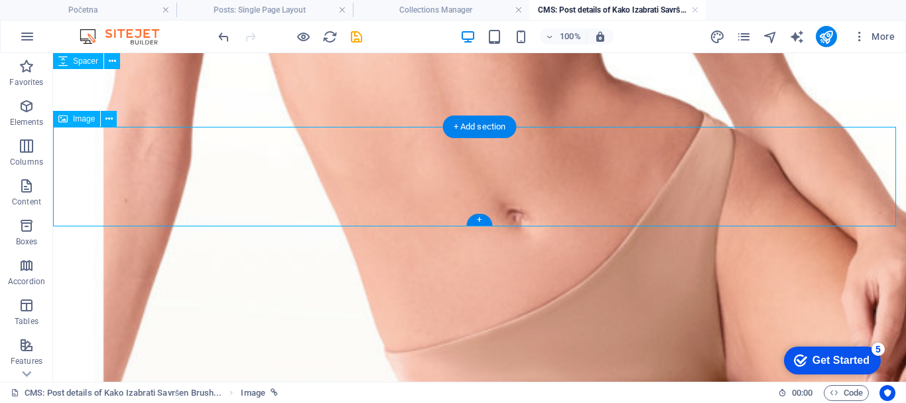
scroll to position [3118, 0]
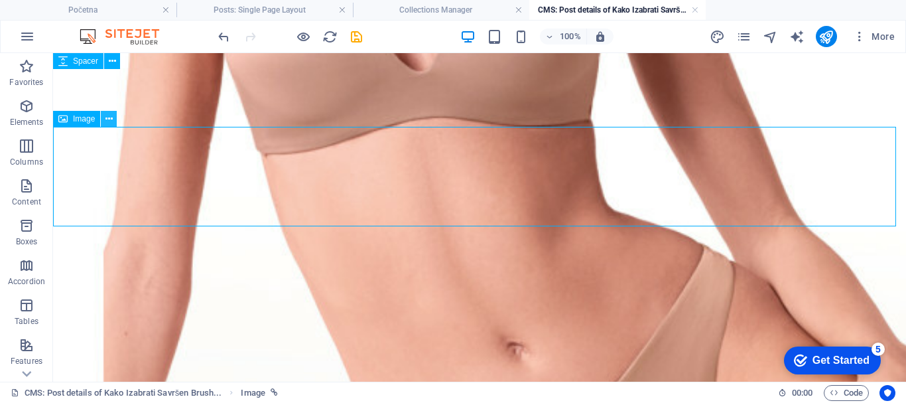
click at [110, 115] on icon at bounding box center [108, 119] width 7 height 14
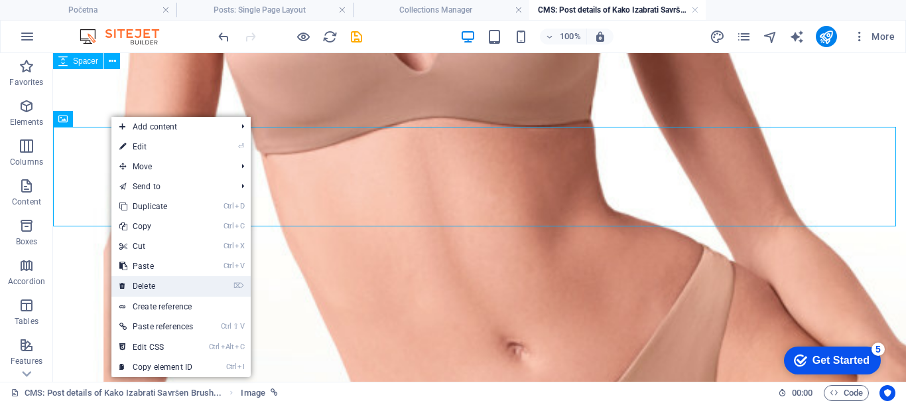
click at [149, 285] on link "⌦ Delete" at bounding box center [156, 286] width 90 height 20
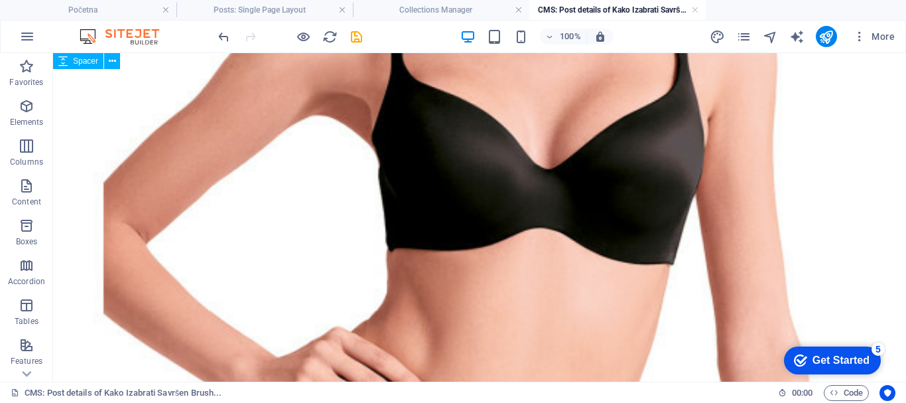
scroll to position [365, 0]
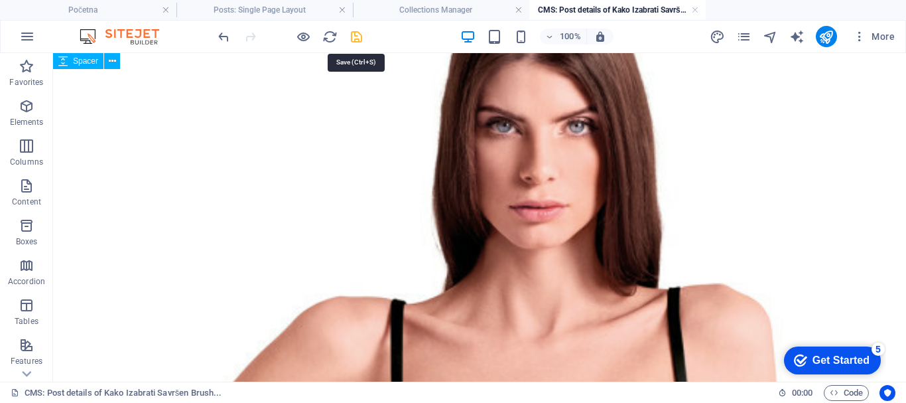
click at [352, 34] on icon "save" at bounding box center [356, 36] width 15 height 15
click at [356, 38] on div at bounding box center [290, 36] width 149 height 21
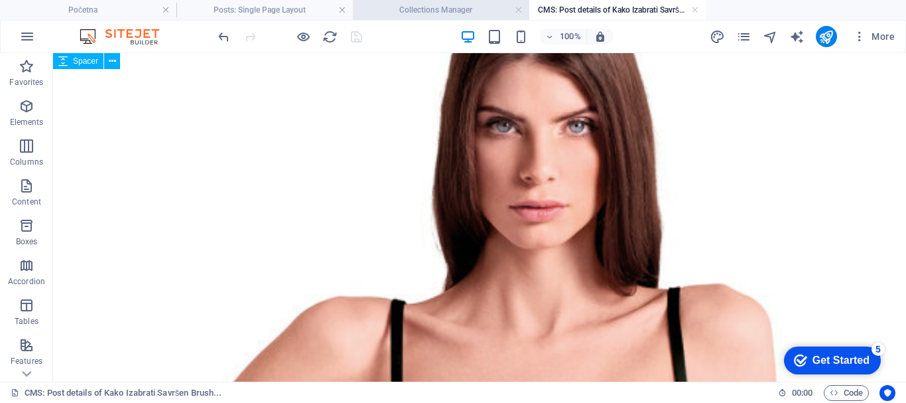
click at [427, 7] on h4 "Collections Manager" at bounding box center [441, 10] width 176 height 15
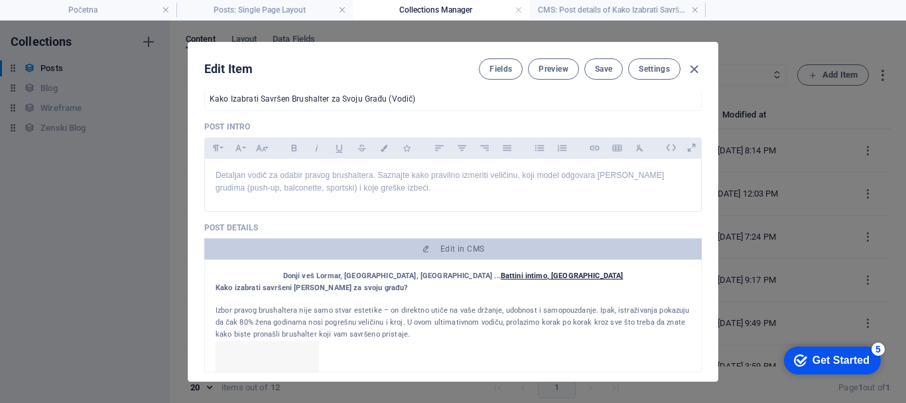
scroll to position [0, 0]
click at [604, 66] on span "Save" at bounding box center [603, 69] width 17 height 11
click at [259, 9] on h4 "Posts: Single Page Layout" at bounding box center [264, 10] width 176 height 15
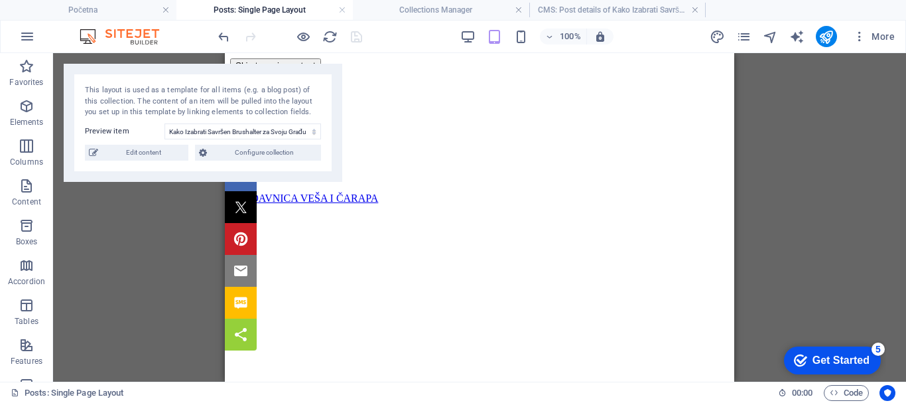
click at [357, 35] on div at bounding box center [290, 36] width 149 height 21
click at [103, 10] on h4 "Početna" at bounding box center [88, 10] width 176 height 15
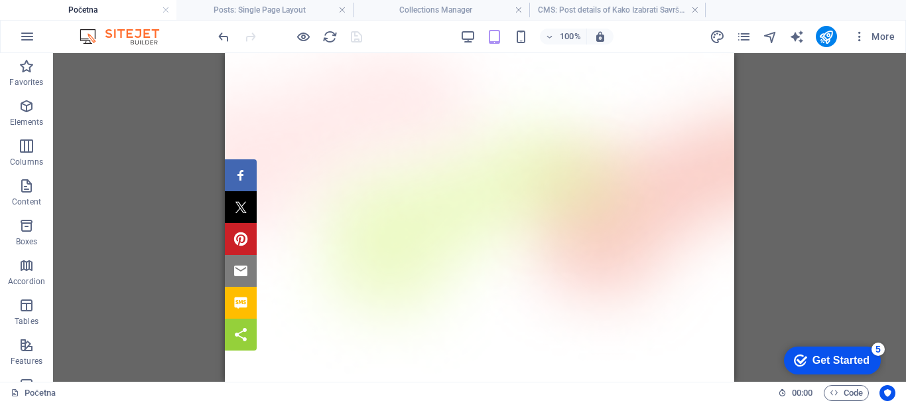
click at [354, 36] on div at bounding box center [290, 36] width 149 height 21
click at [826, 36] on icon "publish" at bounding box center [826, 36] width 15 height 15
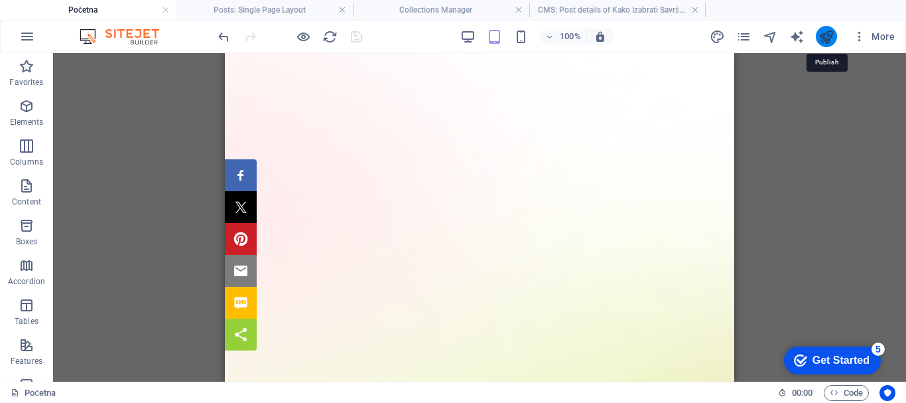
click at [828, 33] on icon "publish" at bounding box center [826, 36] width 15 height 15
